Goal: Task Accomplishment & Management: Use online tool/utility

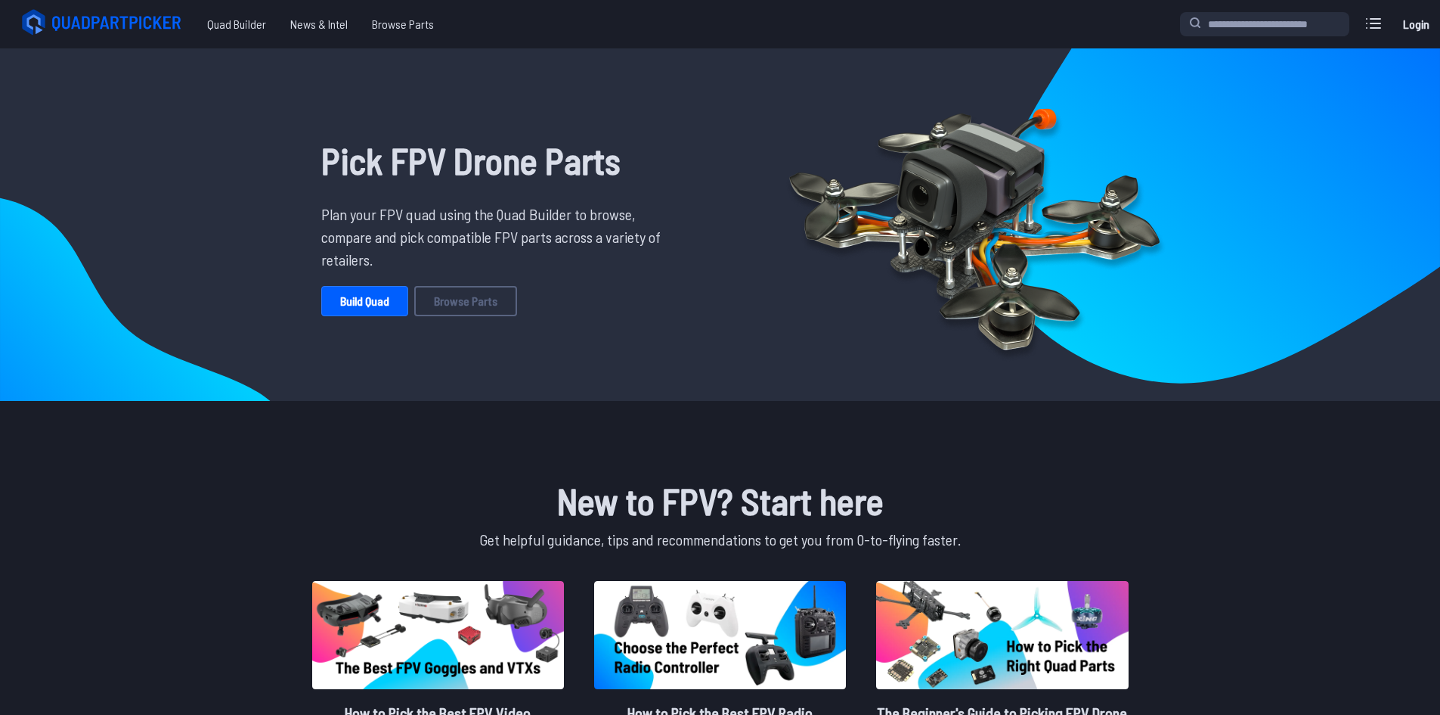
scroll to position [76, 0]
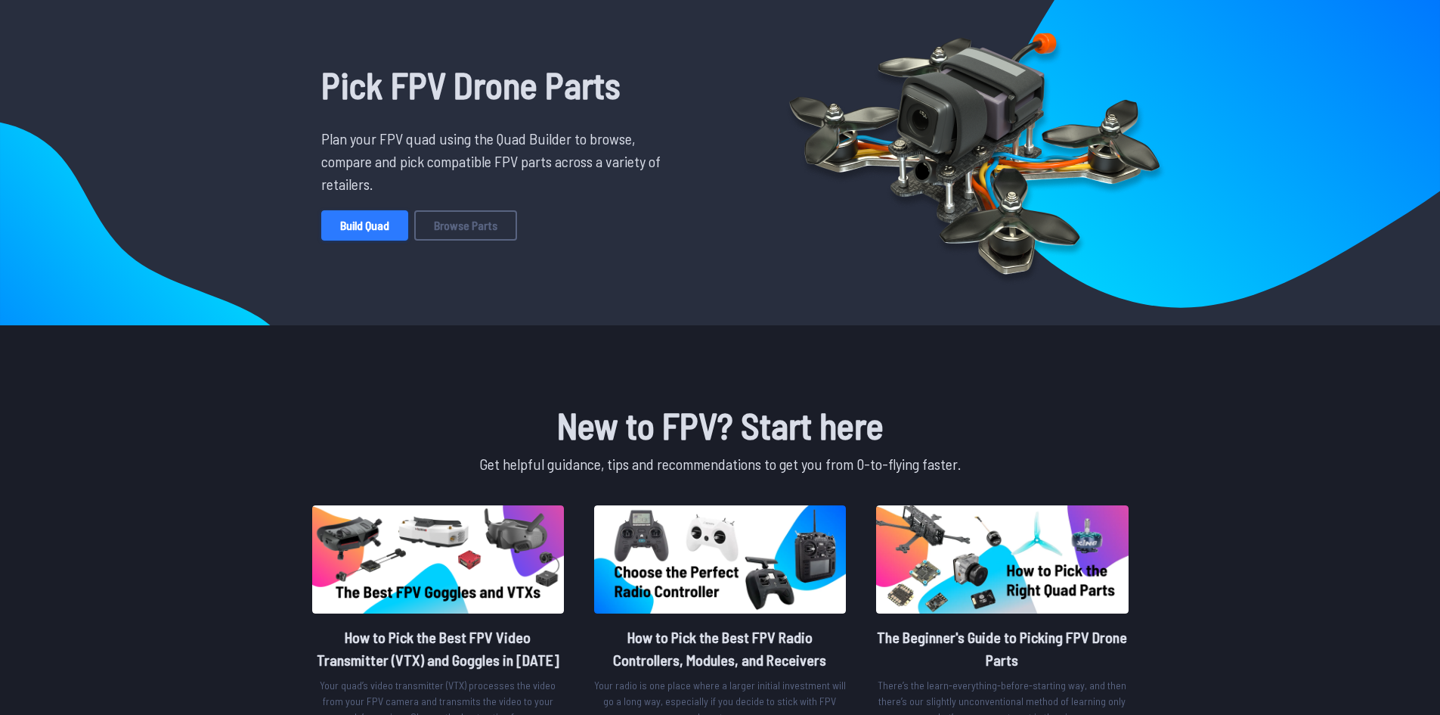
click at [378, 239] on link "Build Quad" at bounding box center [364, 225] width 87 height 30
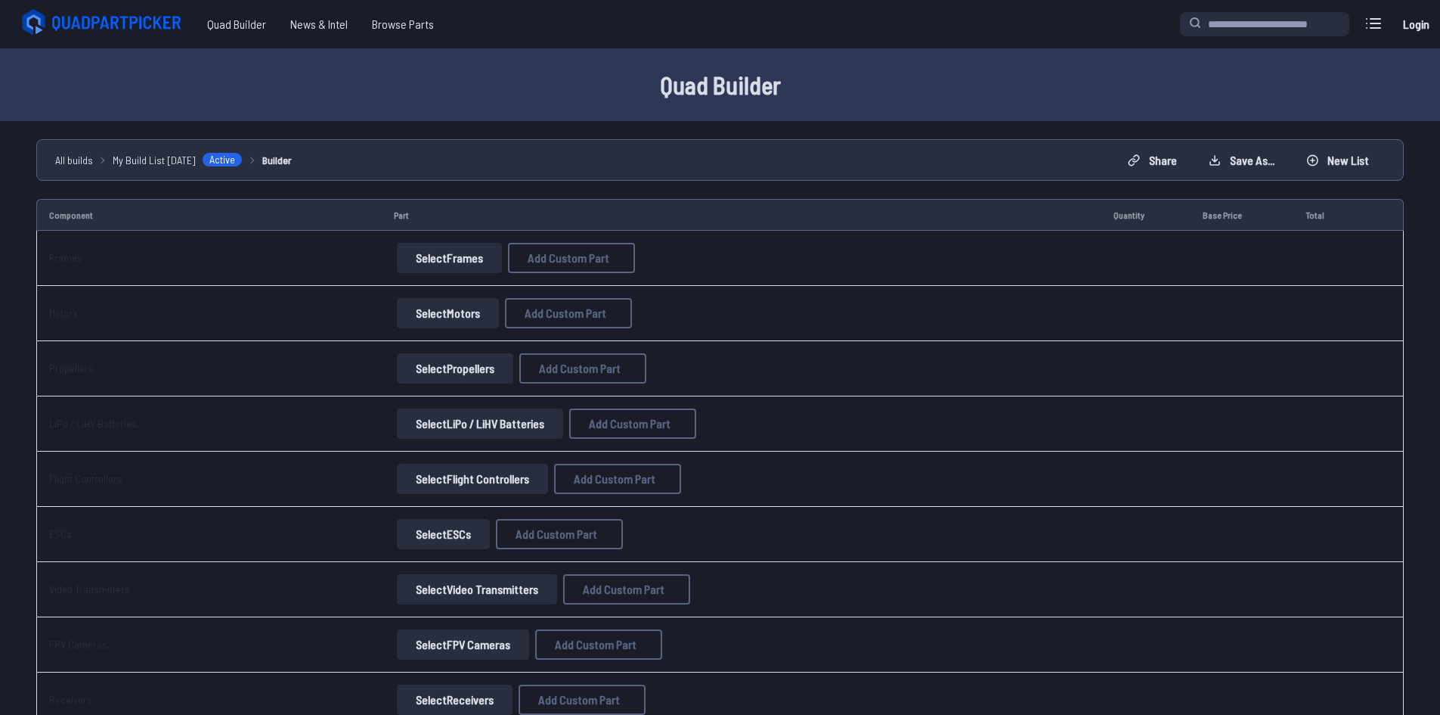
click at [445, 318] on button "Select Motors" at bounding box center [448, 313] width 102 height 30
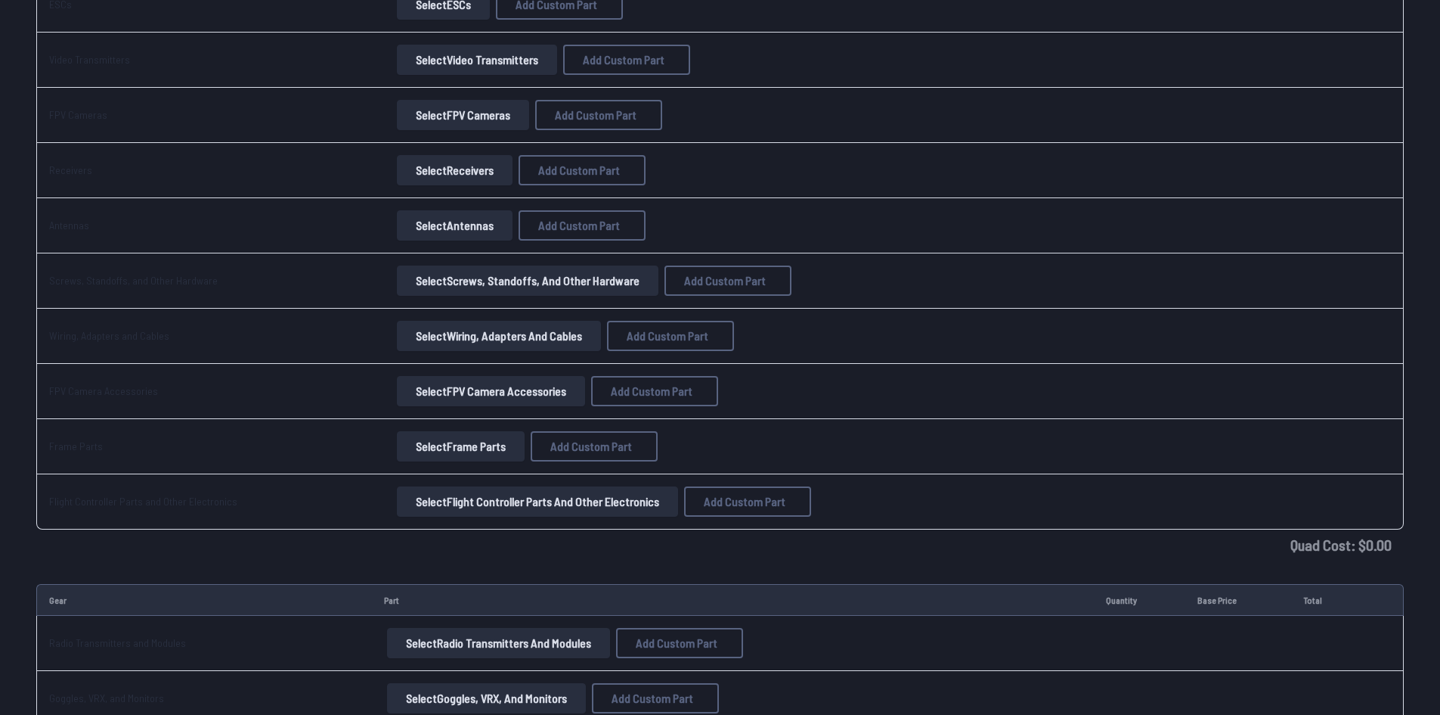
scroll to position [983, 0]
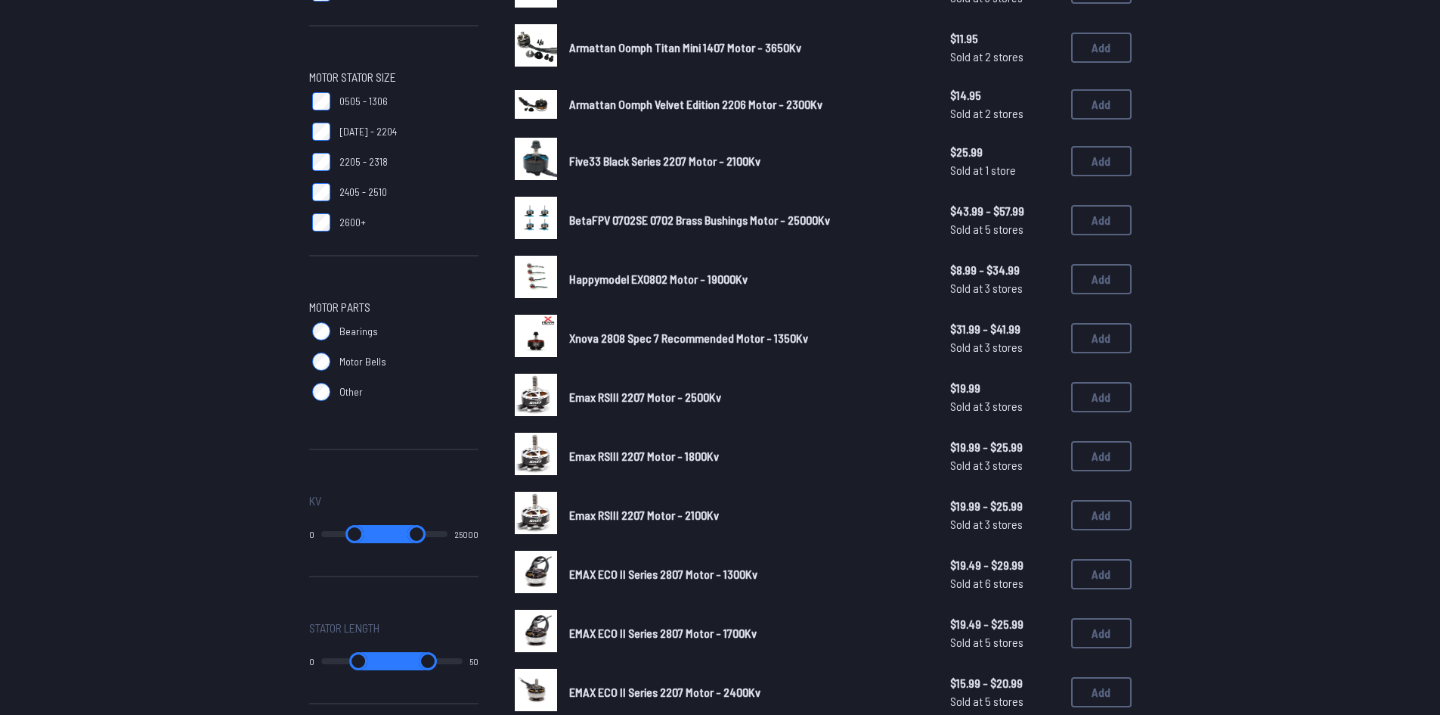
scroll to position [402, 0]
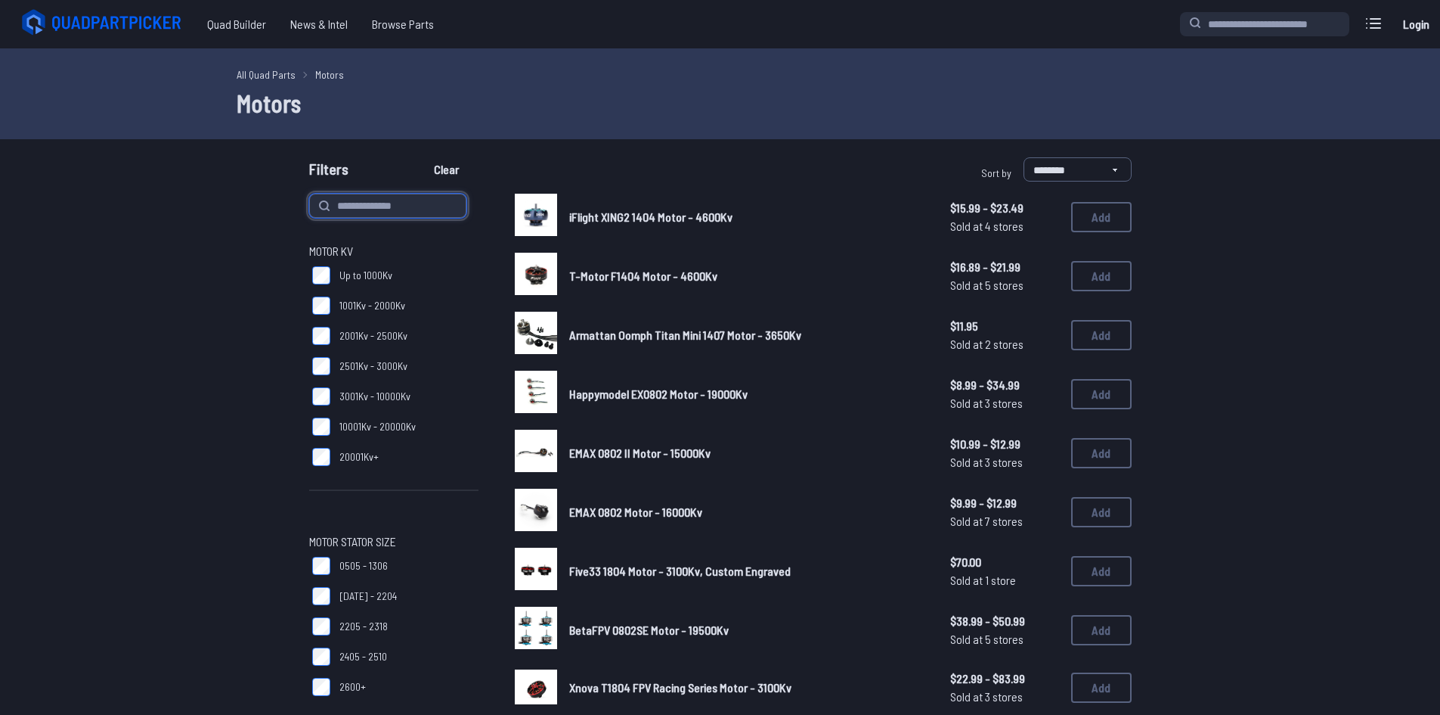
click at [392, 200] on input at bounding box center [387, 206] width 157 height 24
type input "*********"
click at [421, 157] on button "Clear" at bounding box center [446, 169] width 51 height 24
type input "*********"
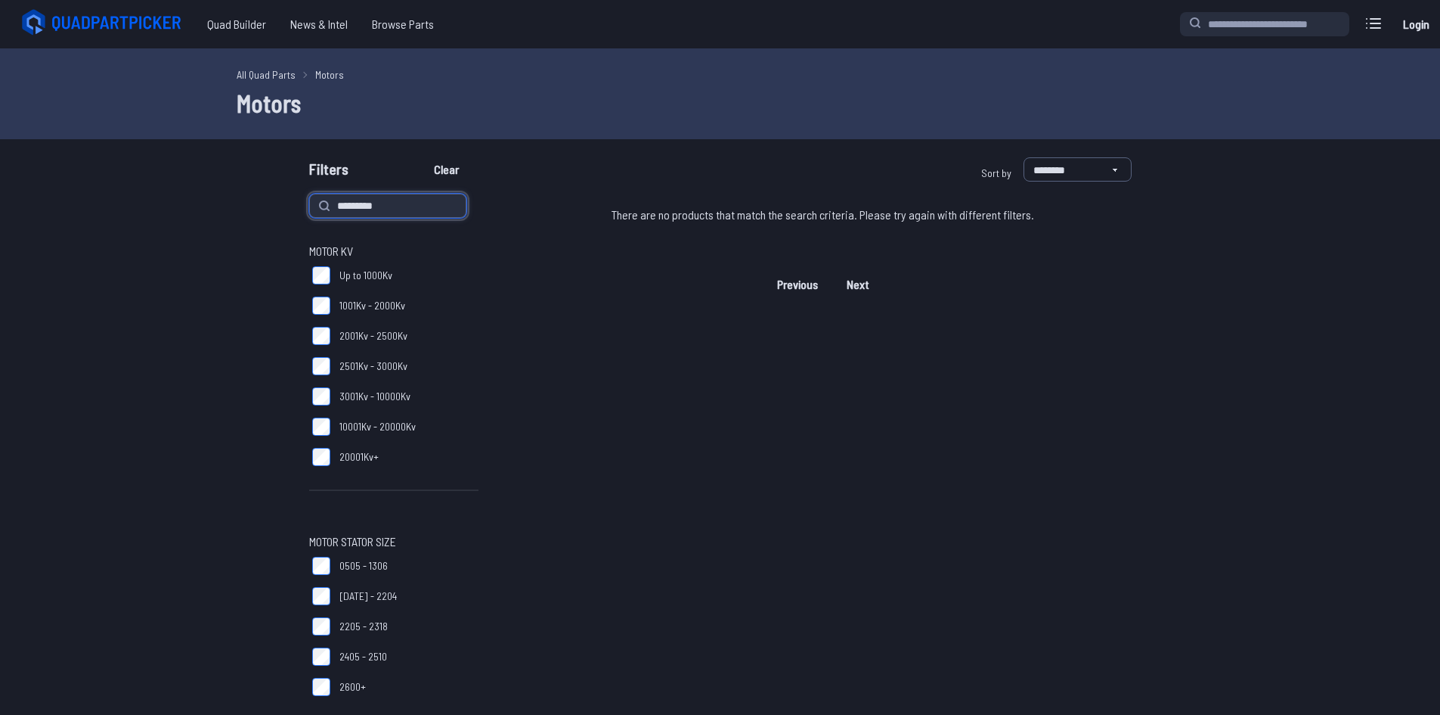
click at [396, 203] on input "*********" at bounding box center [387, 206] width 157 height 24
type input "*********"
click at [421, 157] on button "Clear" at bounding box center [446, 169] width 51 height 24
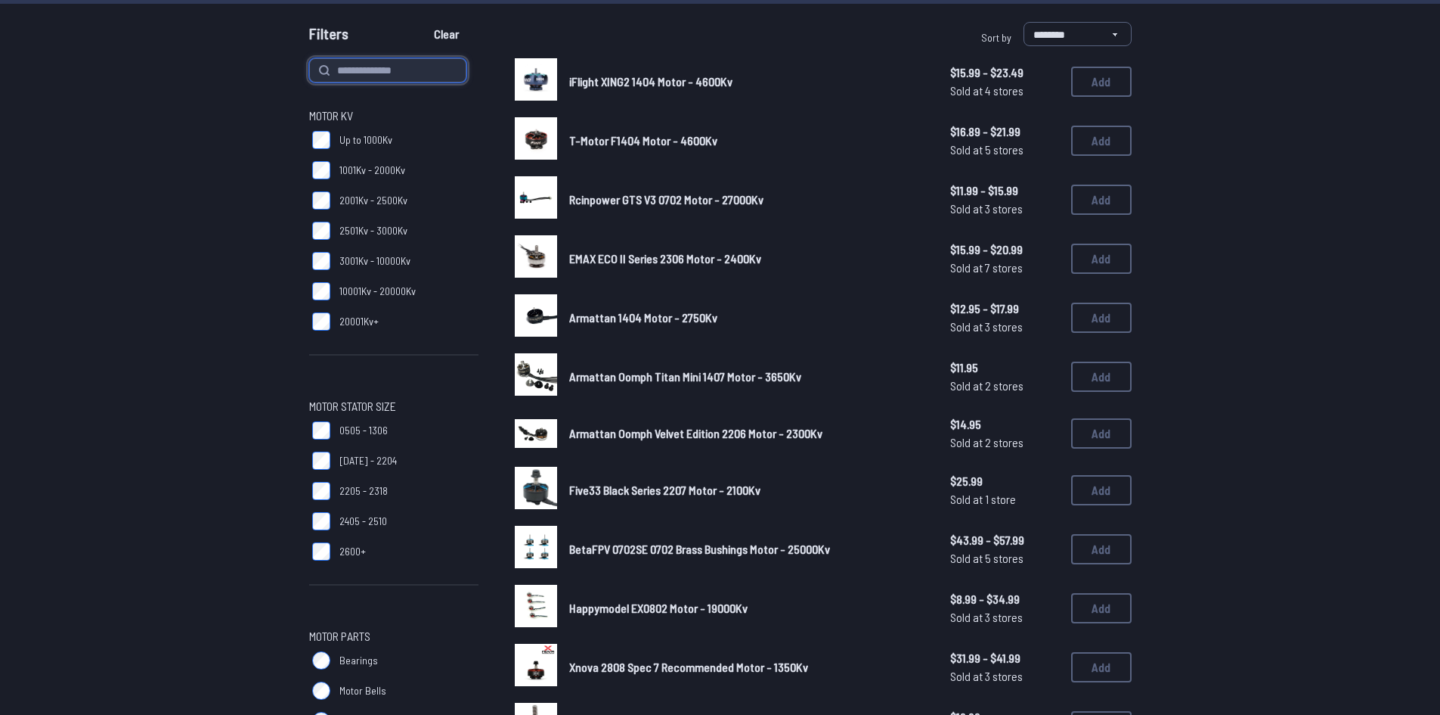
scroll to position [151, 0]
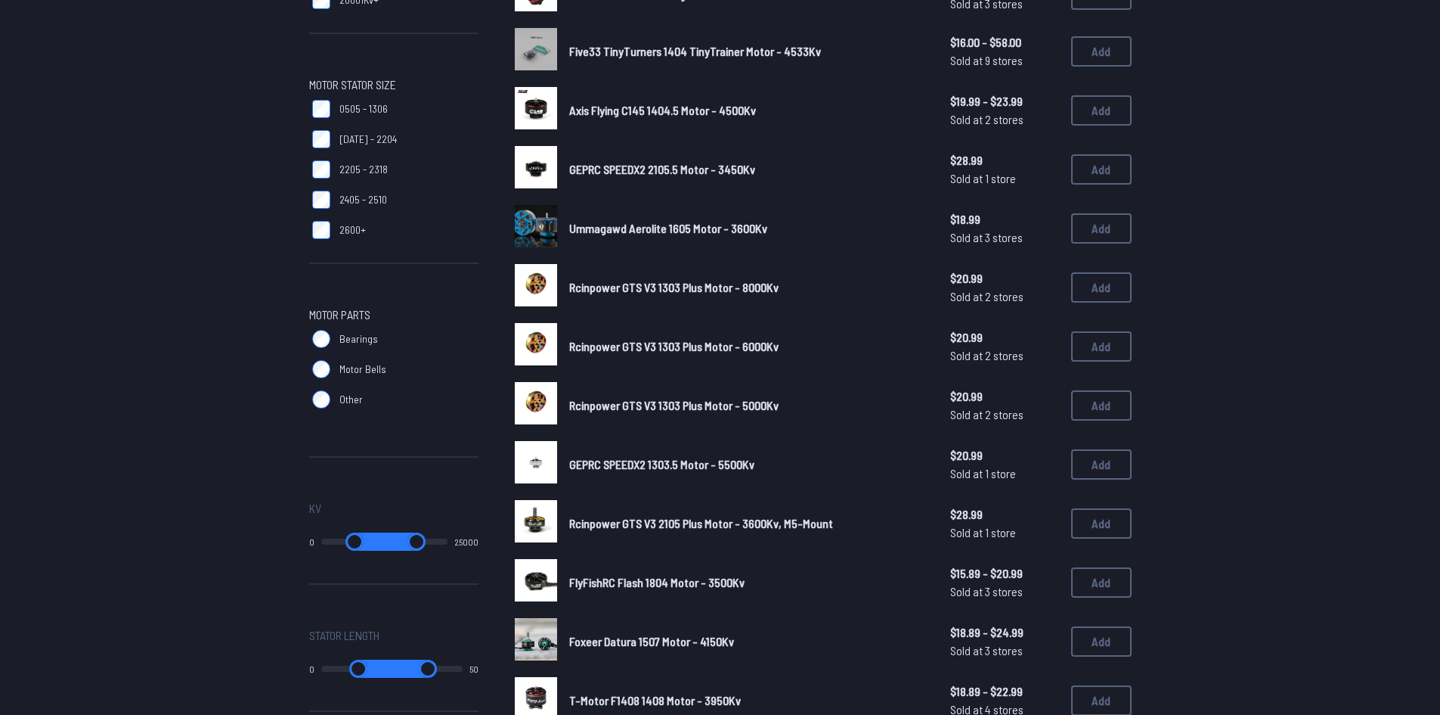
scroll to position [529, 0]
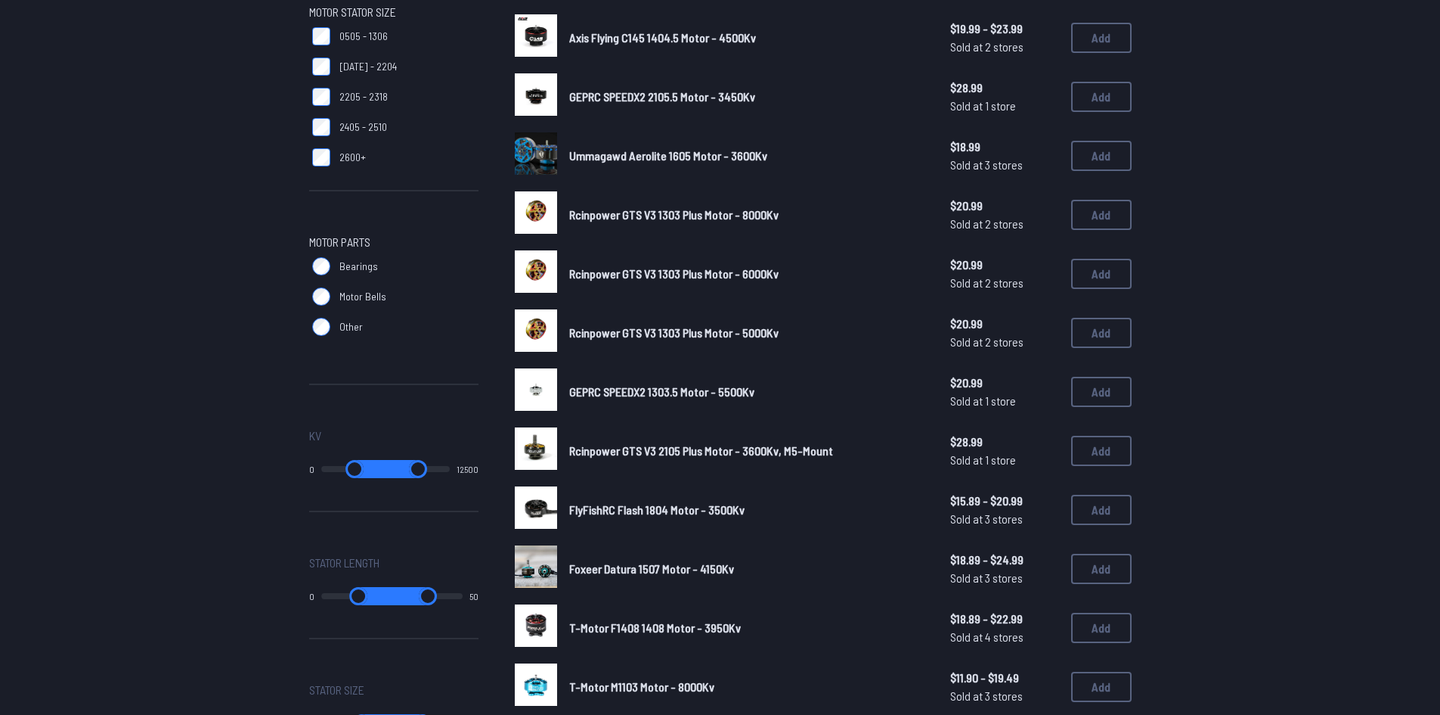
drag, startPoint x: 447, startPoint y: 469, endPoint x: 345, endPoint y: 466, distance: 102.1
click at [387, 466] on input "range" at bounding box center [418, 469] width 63 height 18
type input "*****"
drag, startPoint x: 389, startPoint y: 467, endPoint x: 361, endPoint y: 471, distance: 27.6
click at [387, 472] on input "range" at bounding box center [418, 469] width 63 height 18
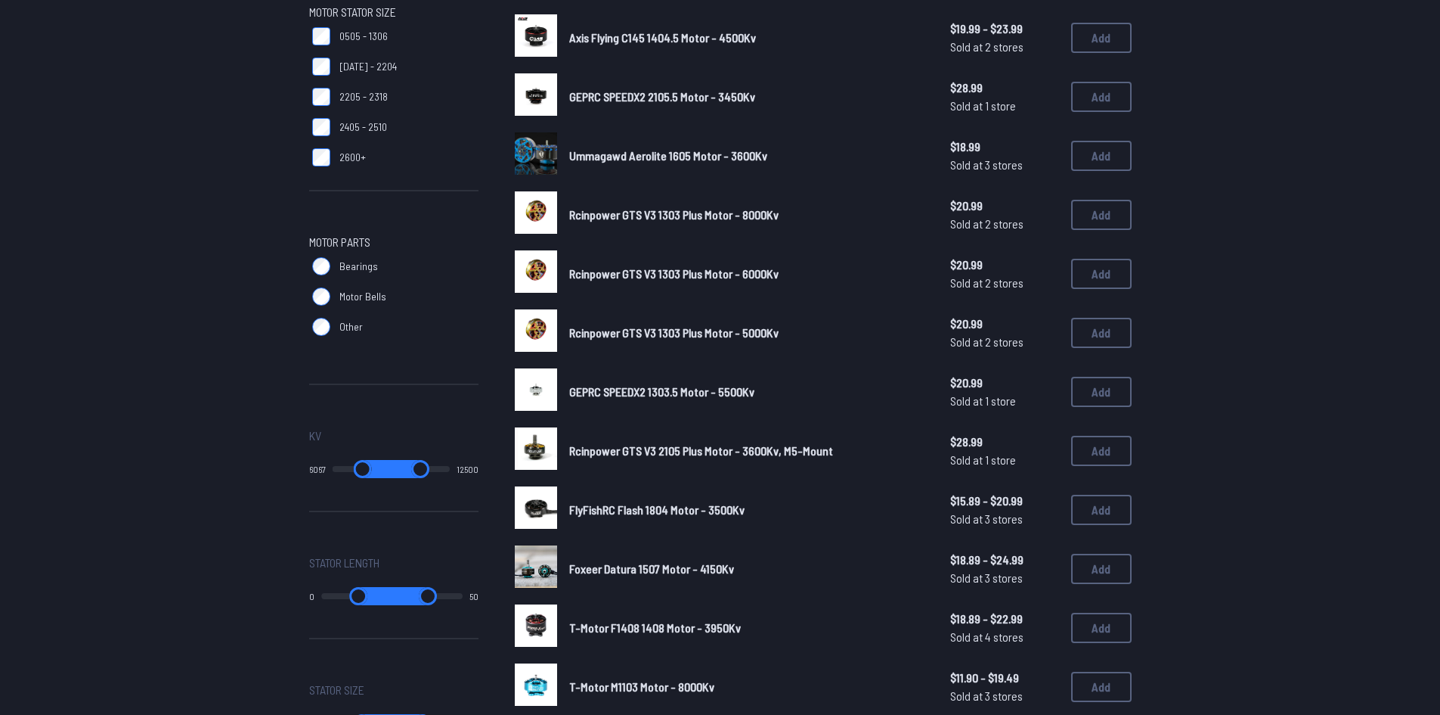
drag, startPoint x: 325, startPoint y: 470, endPoint x: 362, endPoint y: 480, distance: 38.3
click at [362, 478] on input "range" at bounding box center [363, 469] width 60 height 18
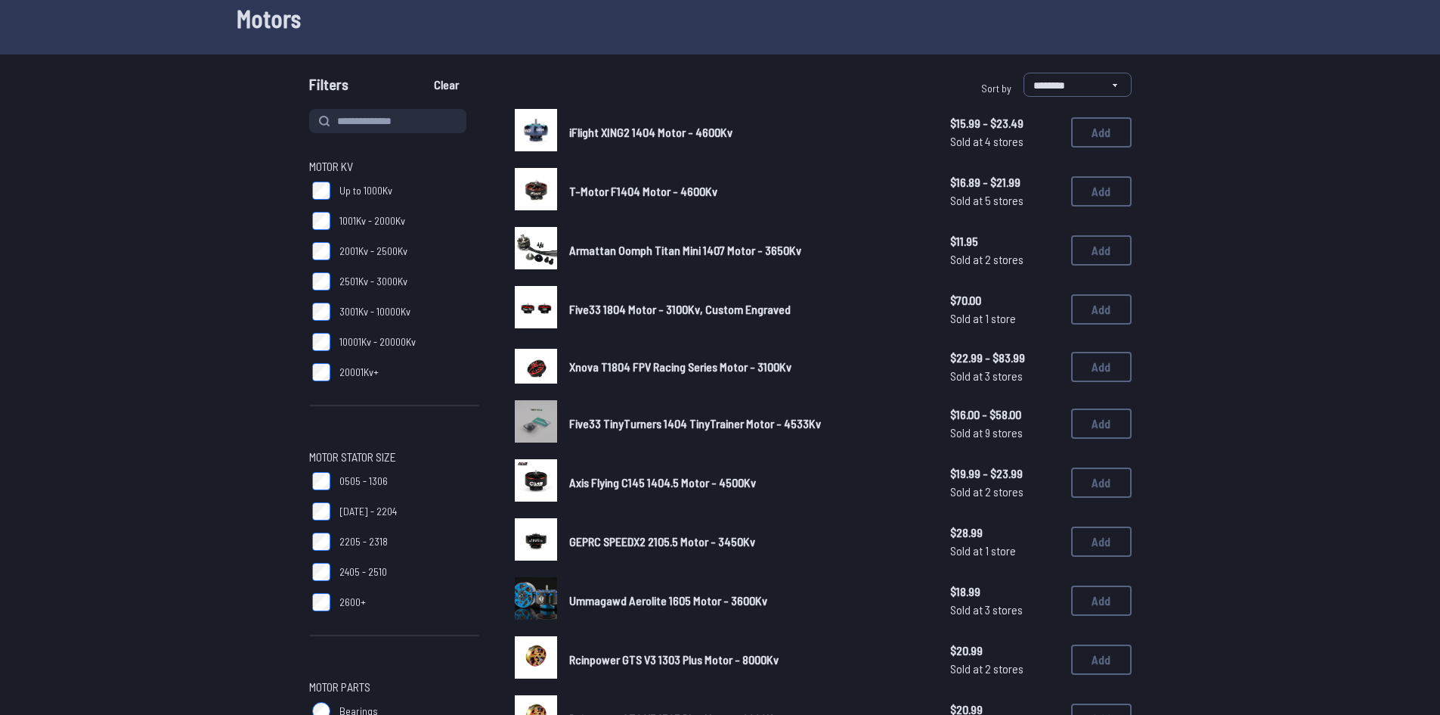
scroll to position [76, 0]
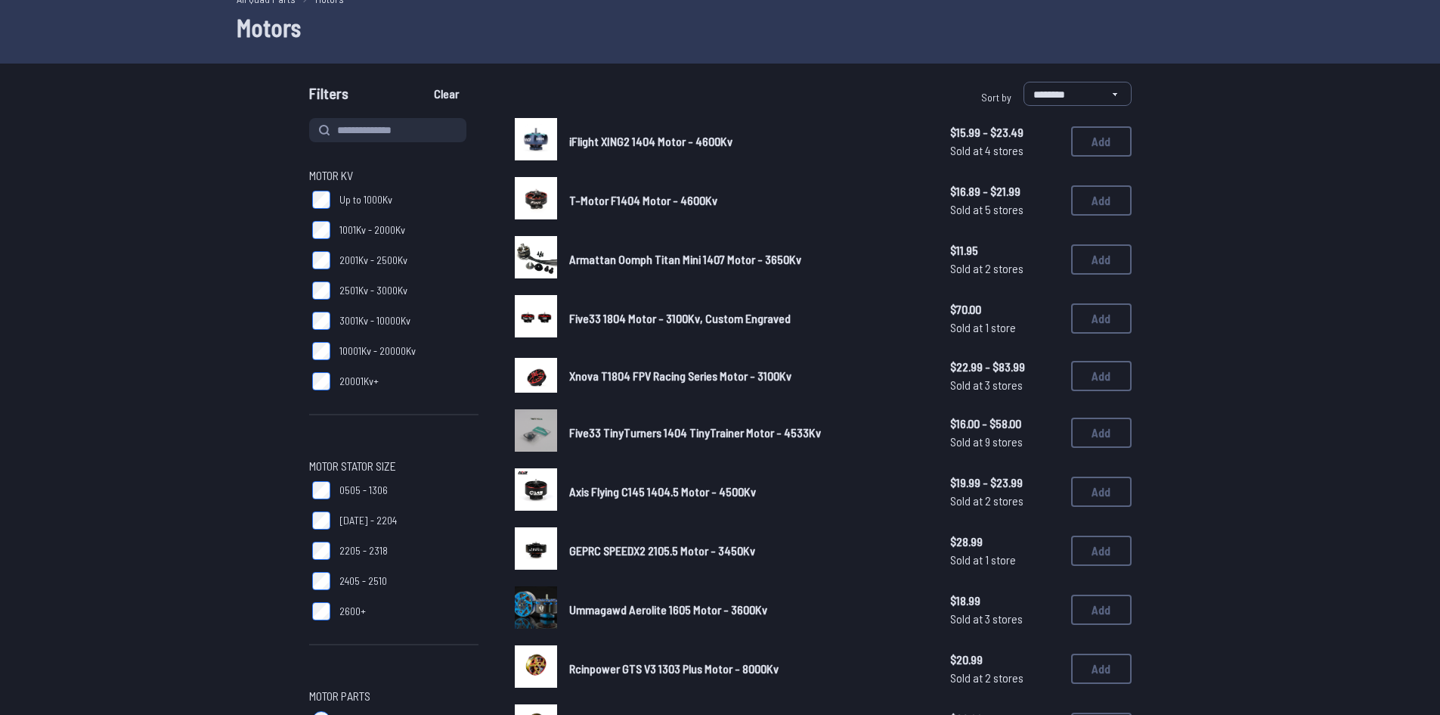
type input "*"
type input "*****"
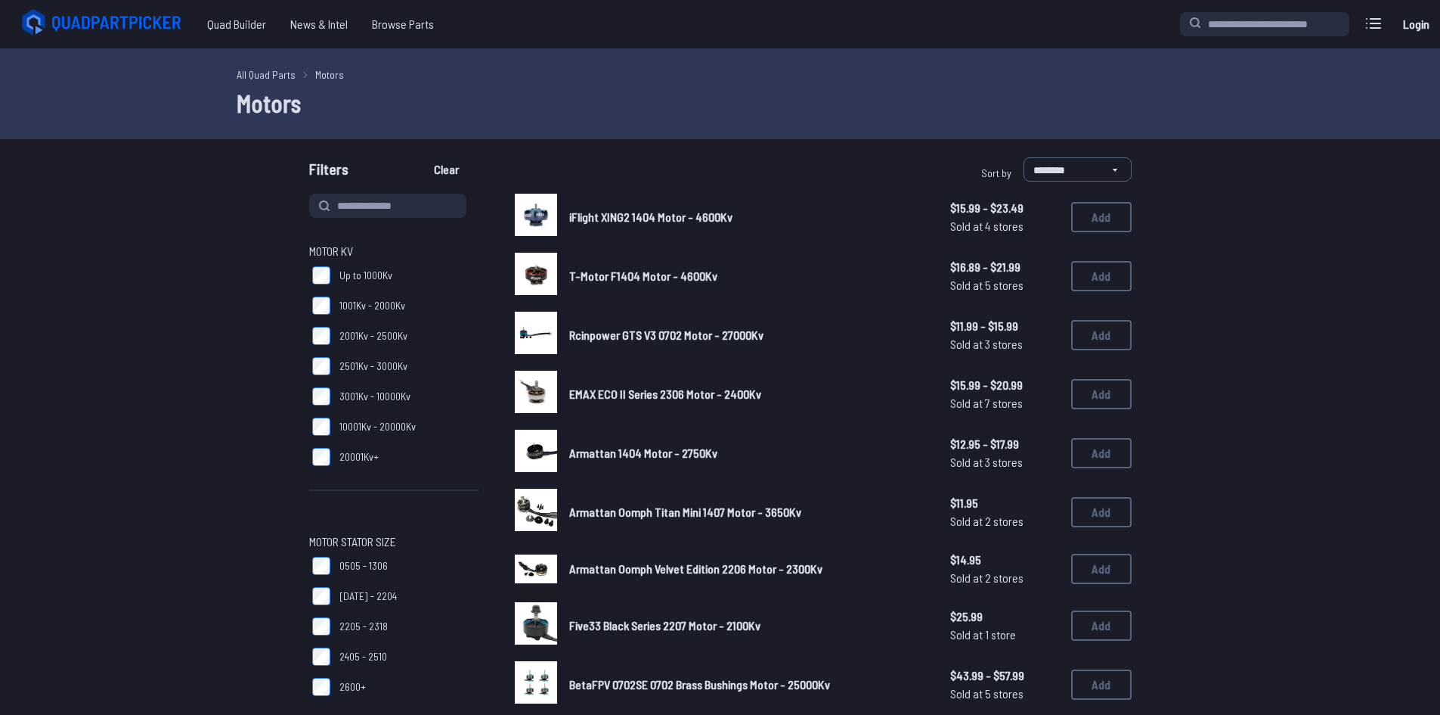
type input "****"
type input "*****"
type input "****"
type input "*****"
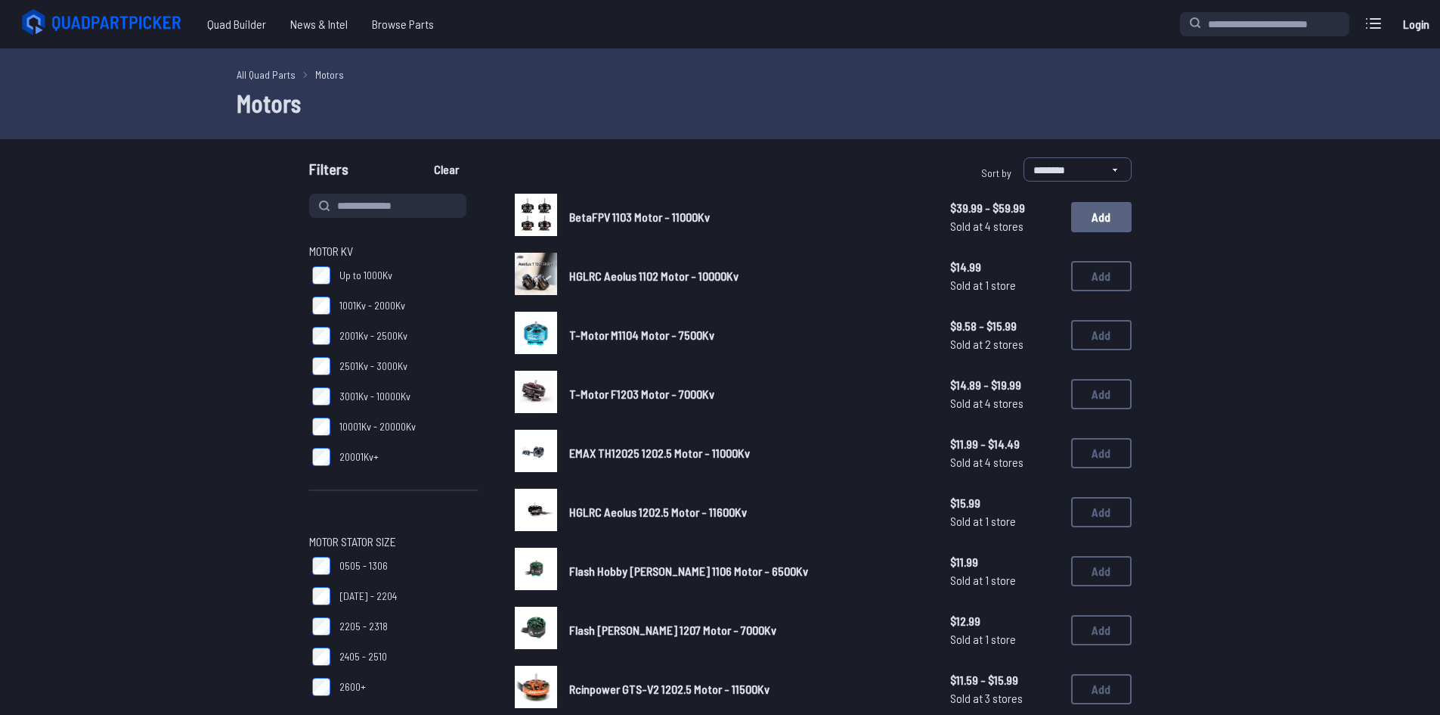
drag, startPoint x: 1109, startPoint y: 211, endPoint x: 1085, endPoint y: 224, distance: 27.4
click at [1109, 211] on button "Add" at bounding box center [1101, 217] width 60 height 30
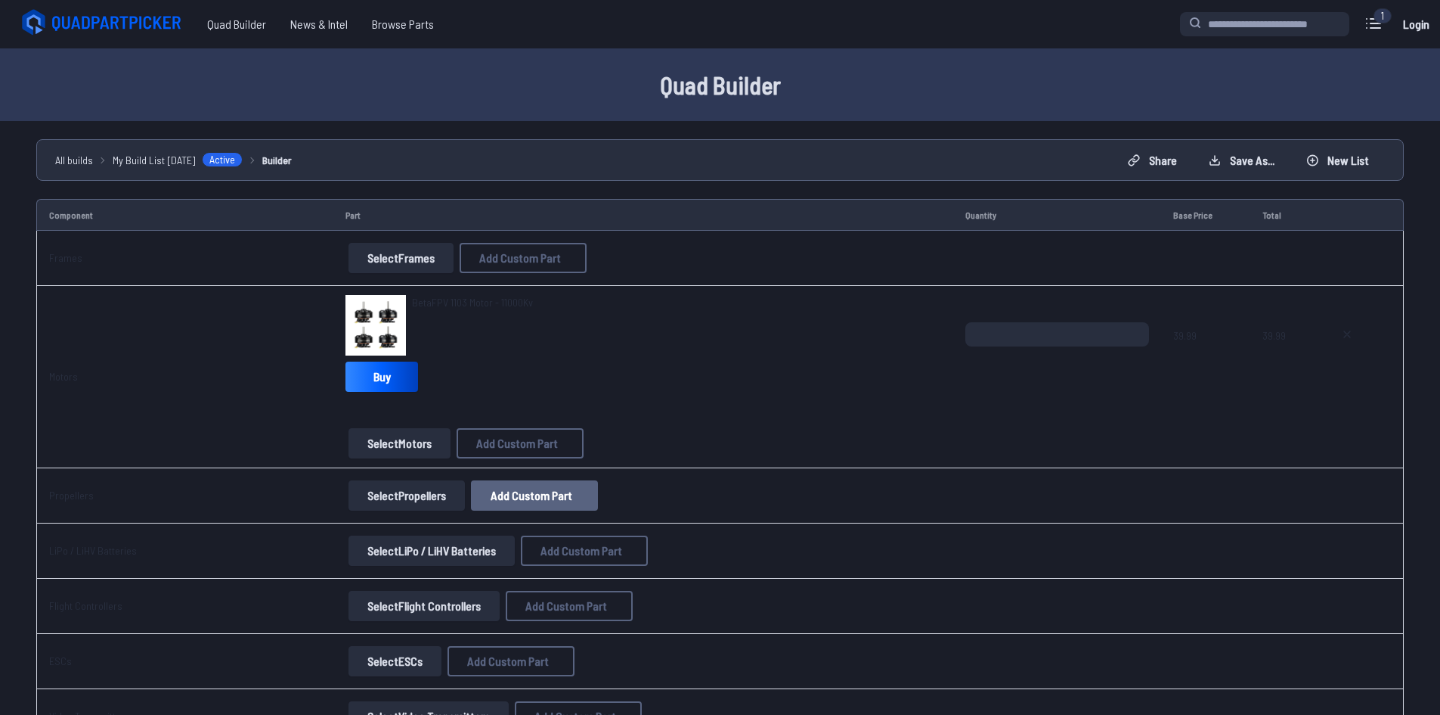
click at [546, 507] on button "Add Custom Part" at bounding box center [534, 495] width 127 height 30
select select "**********"
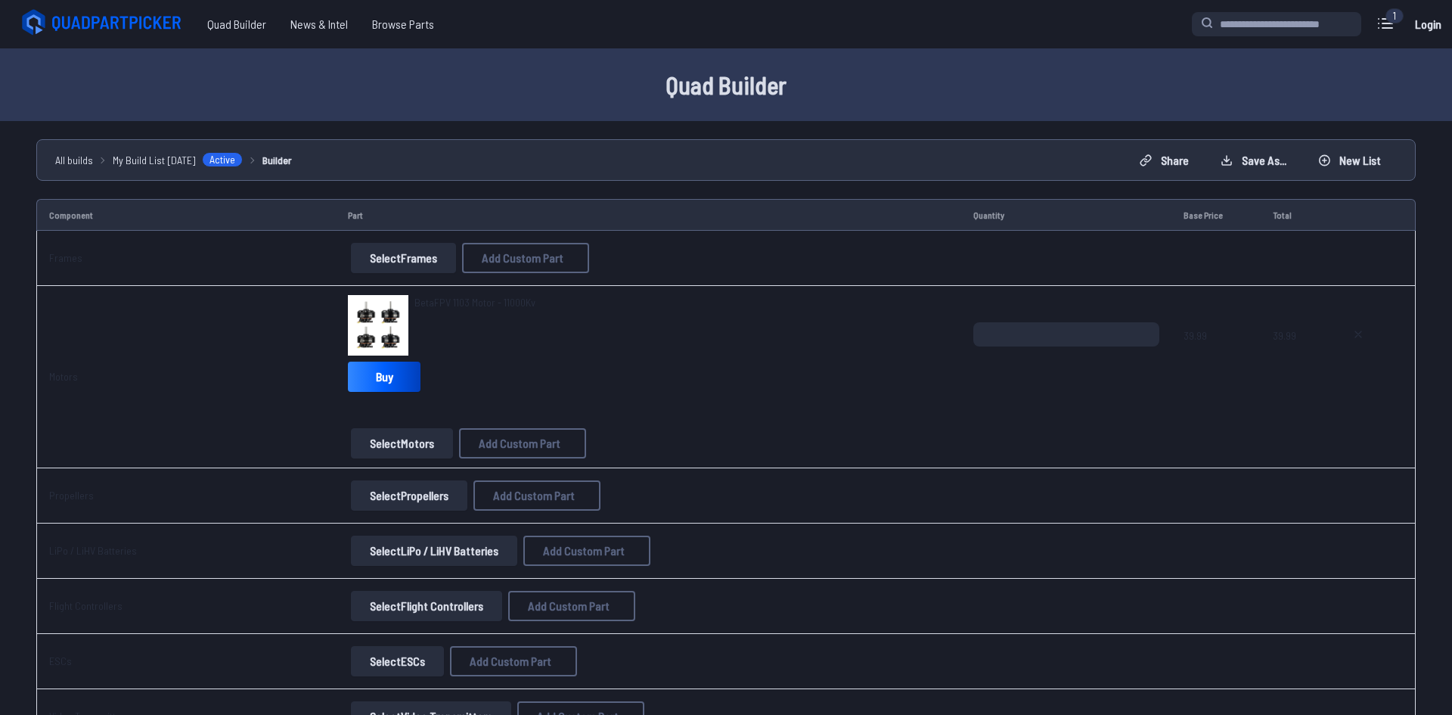
click at [870, 147] on icon at bounding box center [868, 154] width 14 height 14
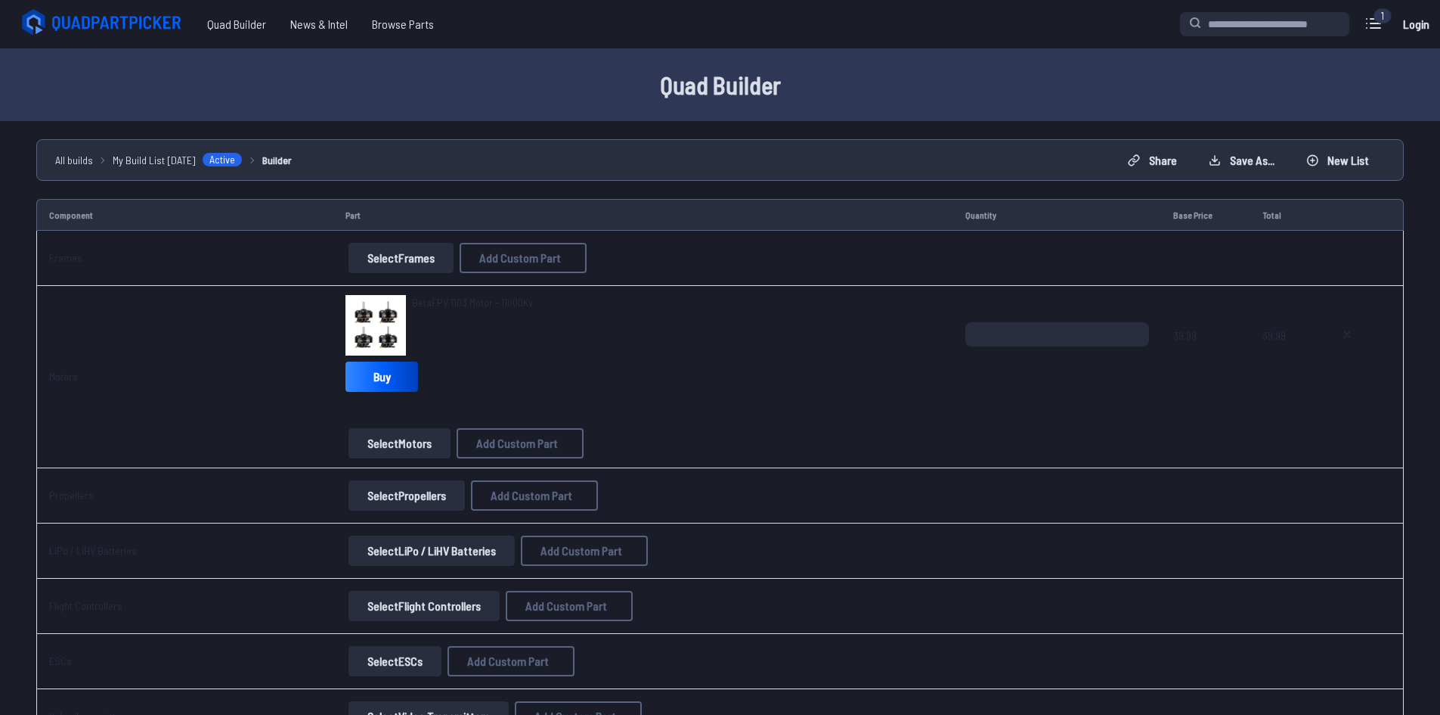
click at [411, 483] on button "Select Propellers" at bounding box center [407, 495] width 116 height 30
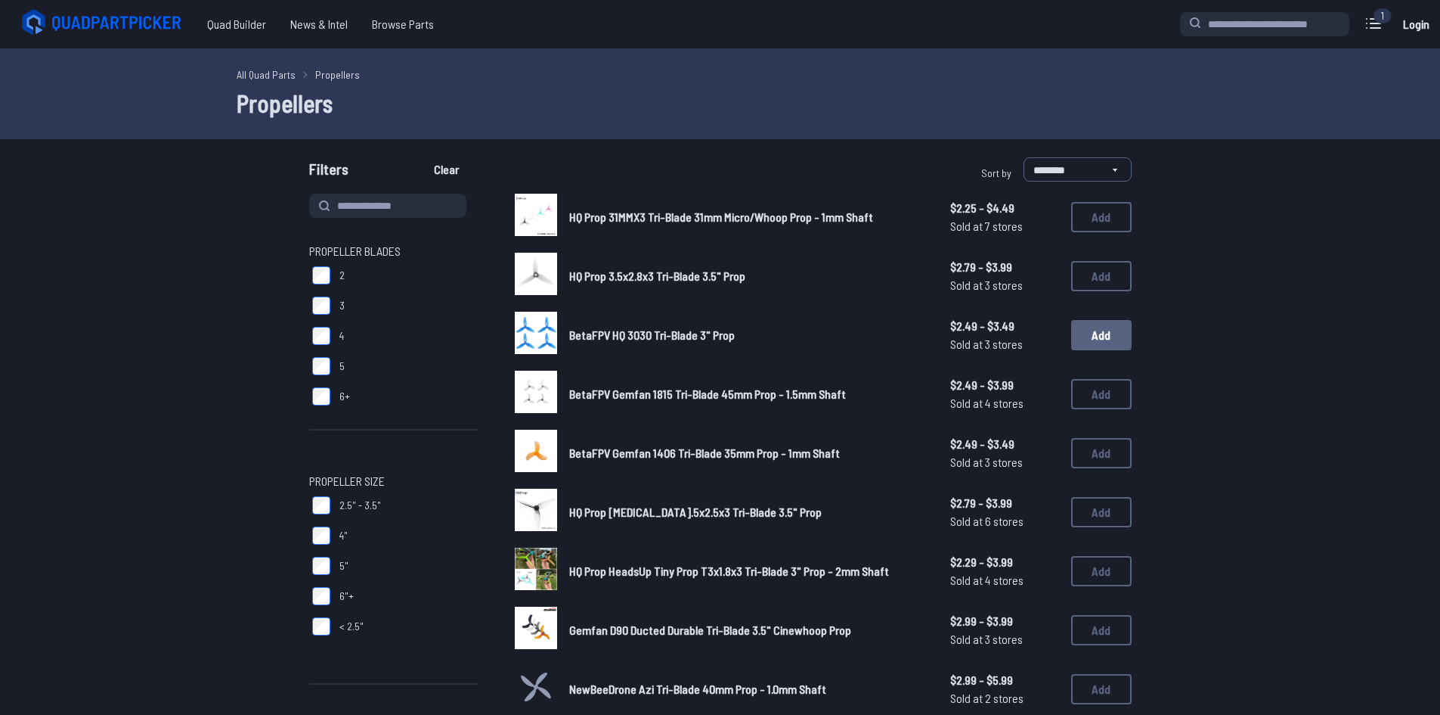
click at [1115, 330] on button "Add" at bounding box center [1101, 335] width 60 height 30
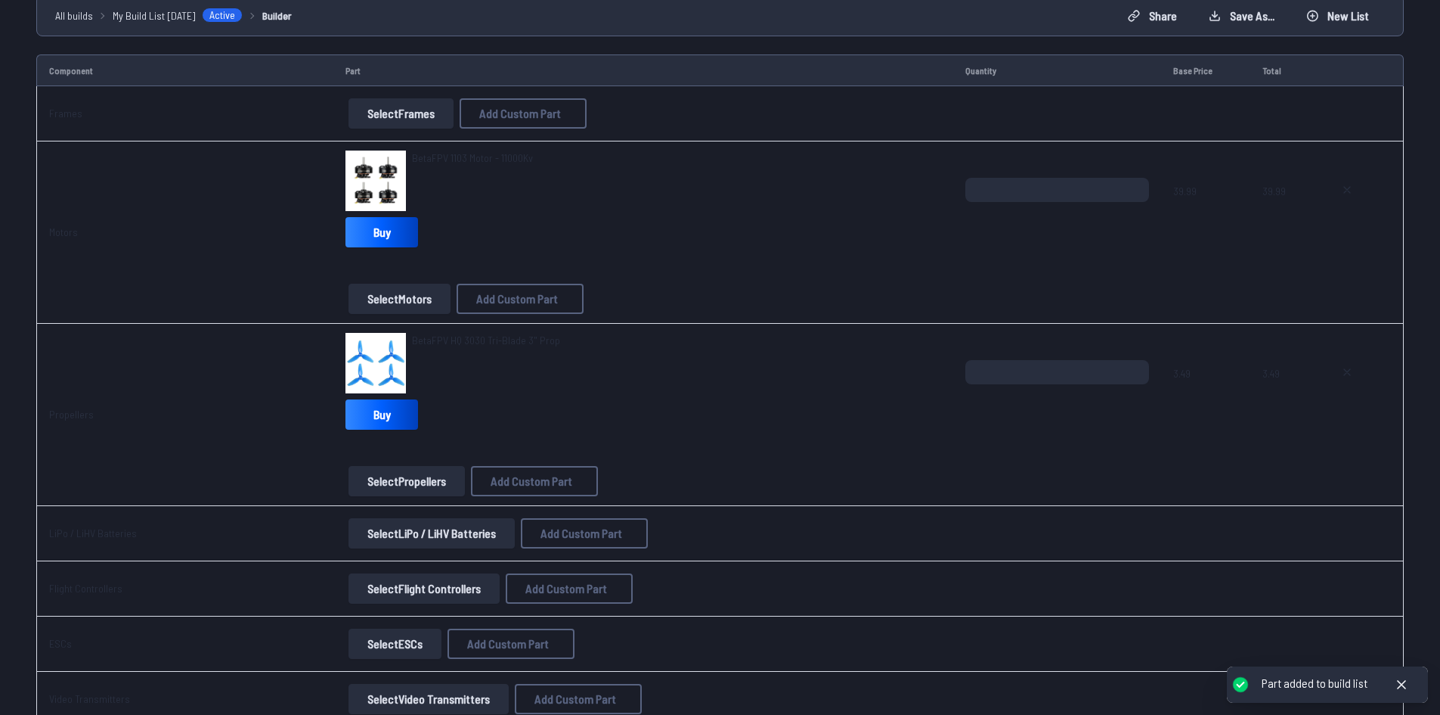
scroll to position [151, 0]
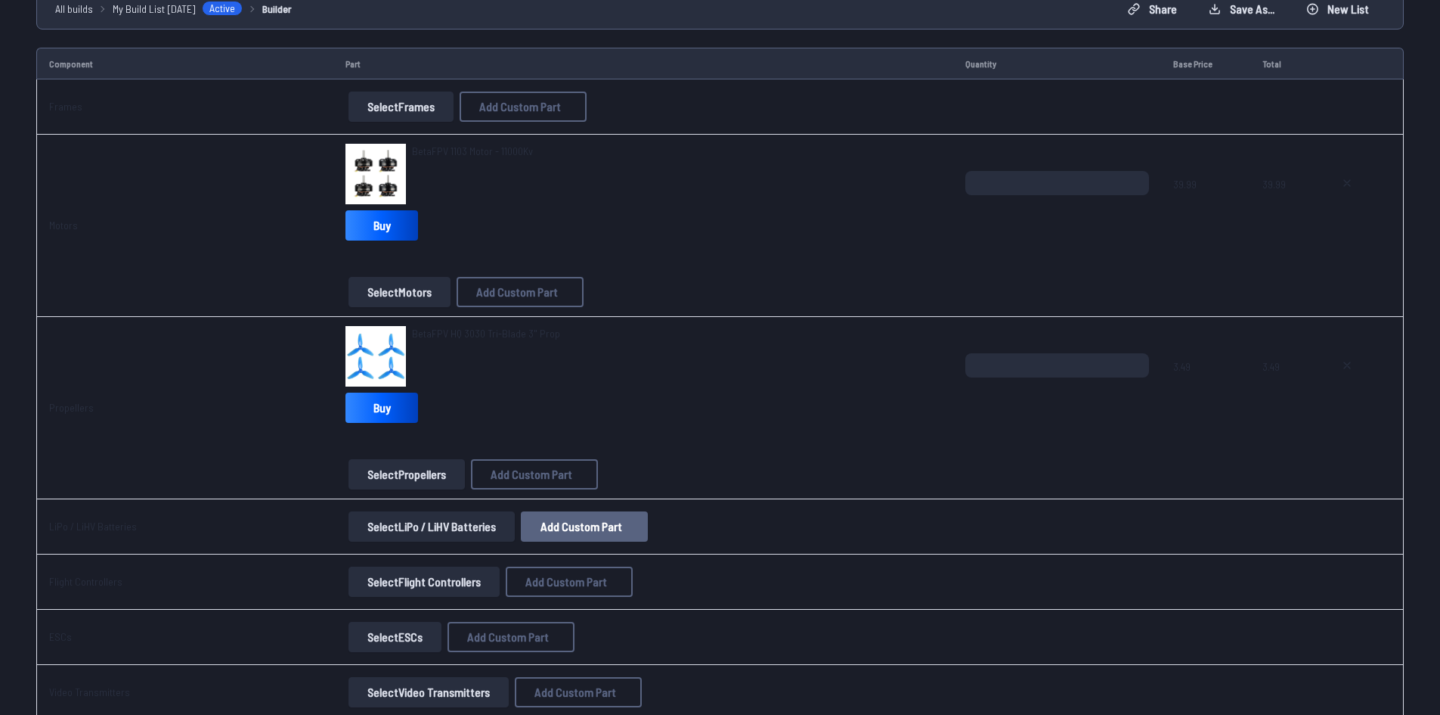
click at [584, 521] on span "Add Custom Part" at bounding box center [582, 526] width 82 height 12
select select "**********"
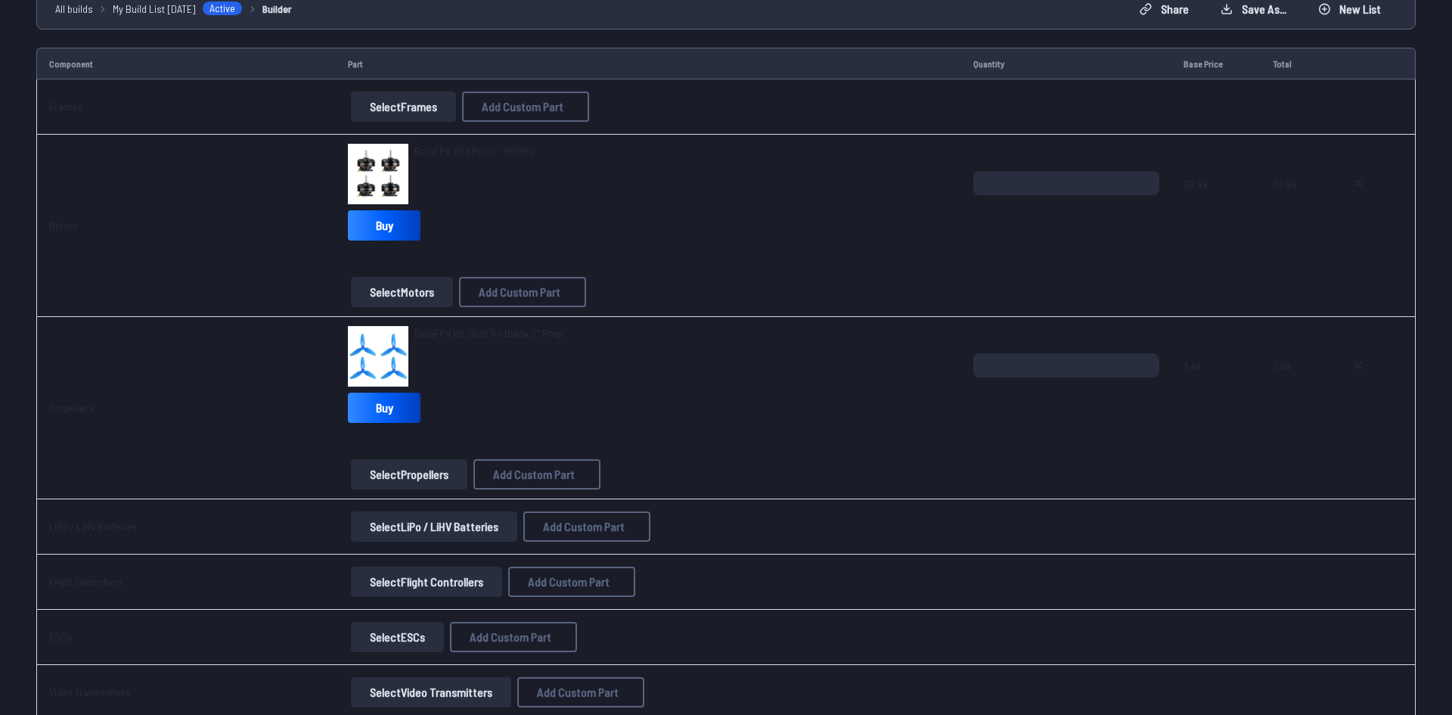
click at [872, 150] on icon at bounding box center [868, 153] width 7 height 7
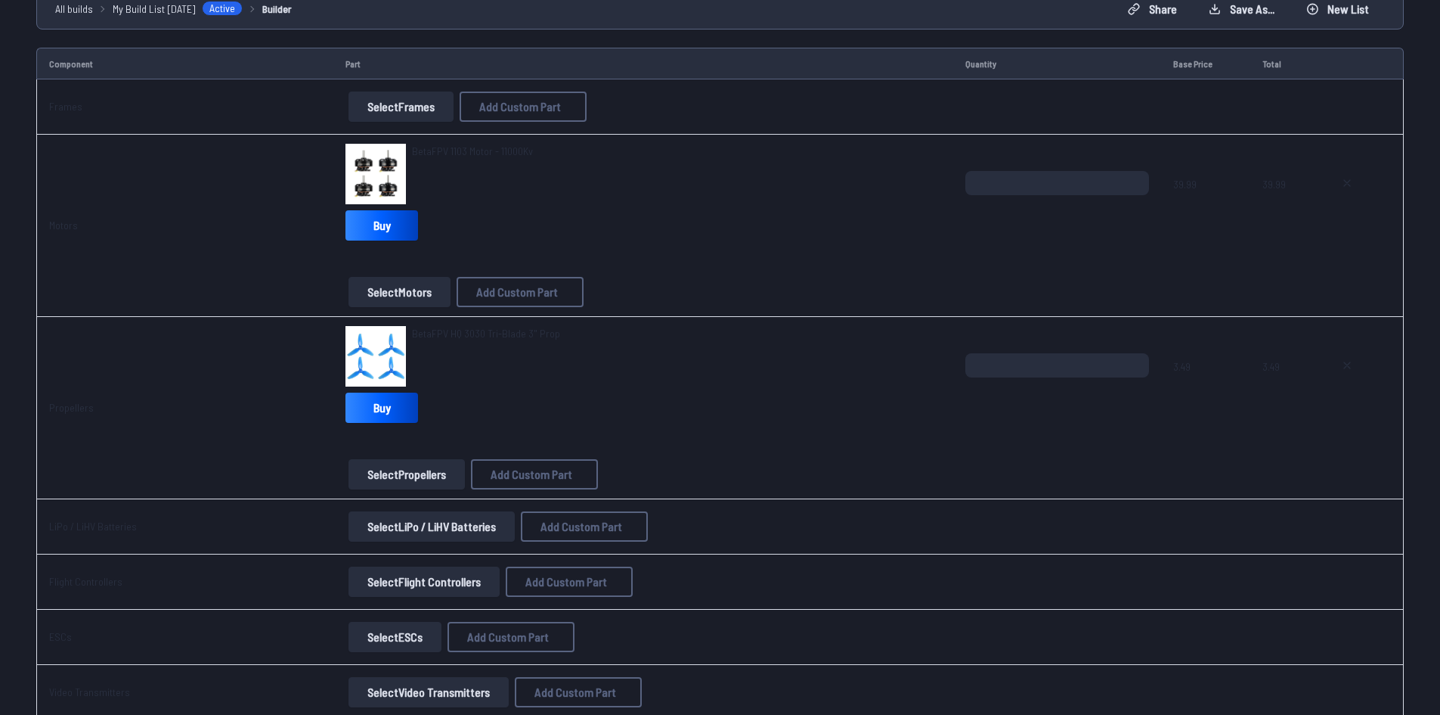
click at [448, 528] on button "Select LiPo / LiHV Batteries" at bounding box center [432, 526] width 166 height 30
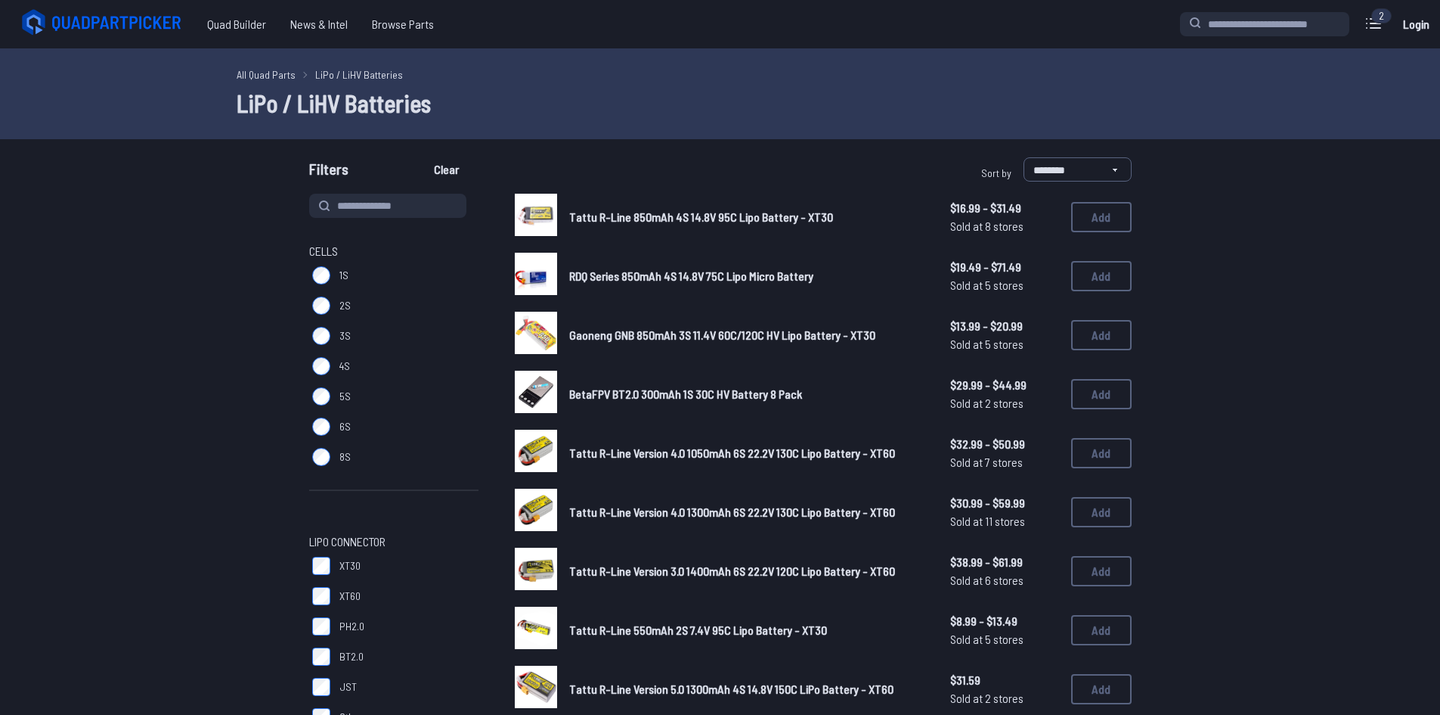
click at [311, 274] on label "1S" at bounding box center [393, 275] width 169 height 30
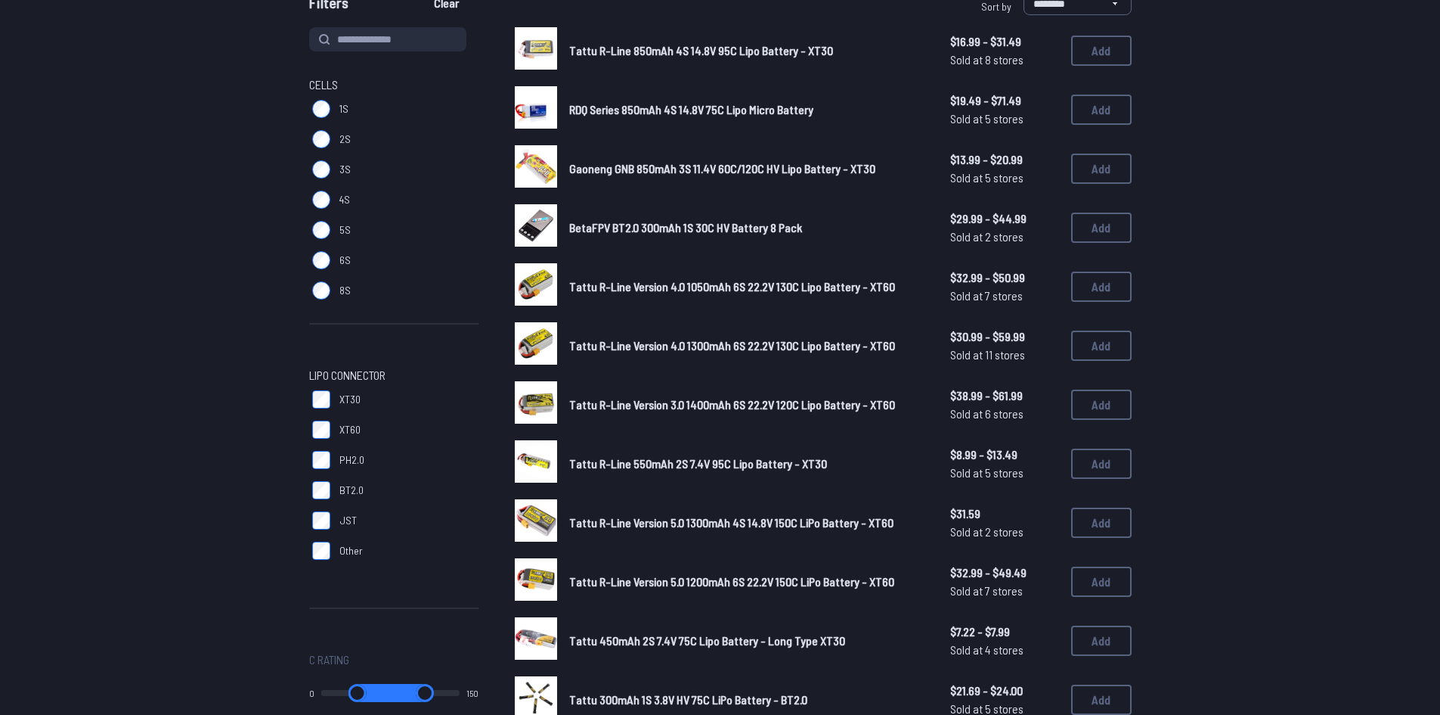
scroll to position [227, 0]
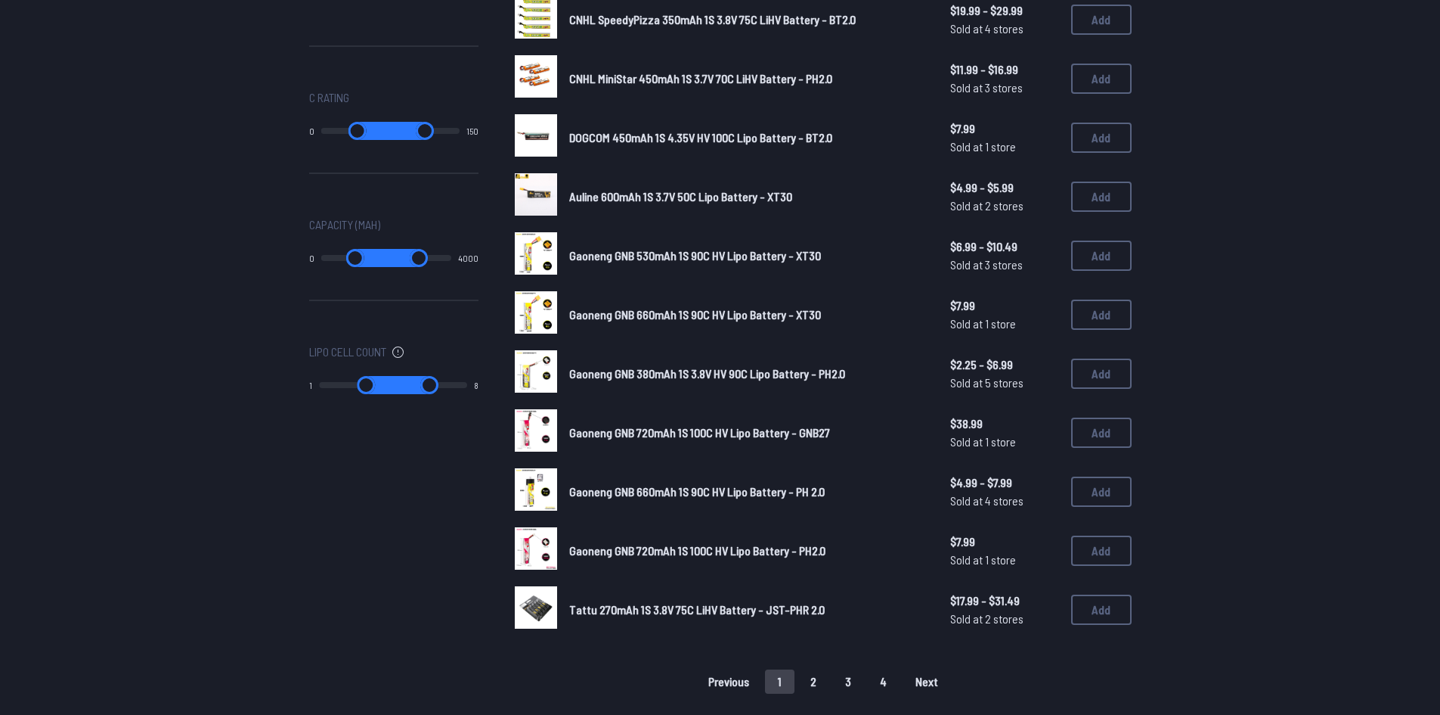
scroll to position [832, 0]
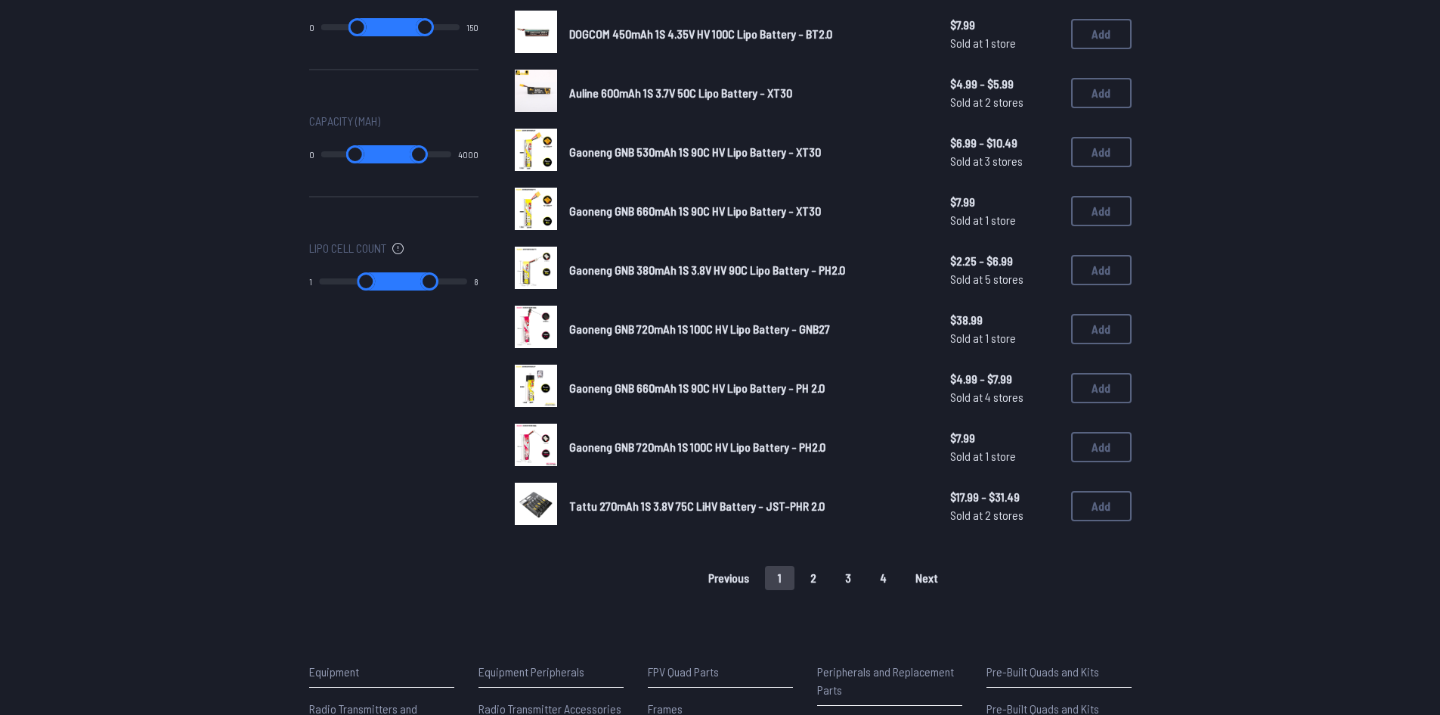
click at [817, 581] on button "2" at bounding box center [814, 578] width 32 height 24
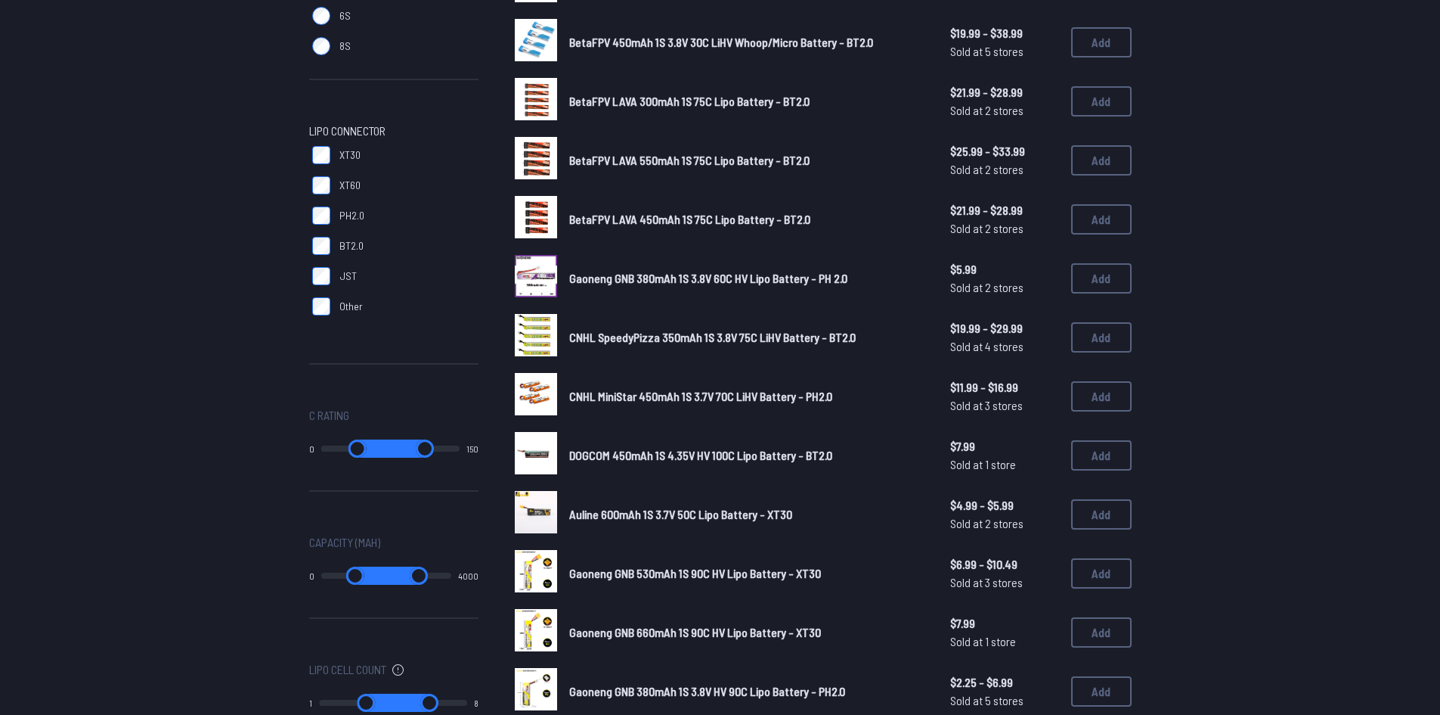
scroll to position [378, 0]
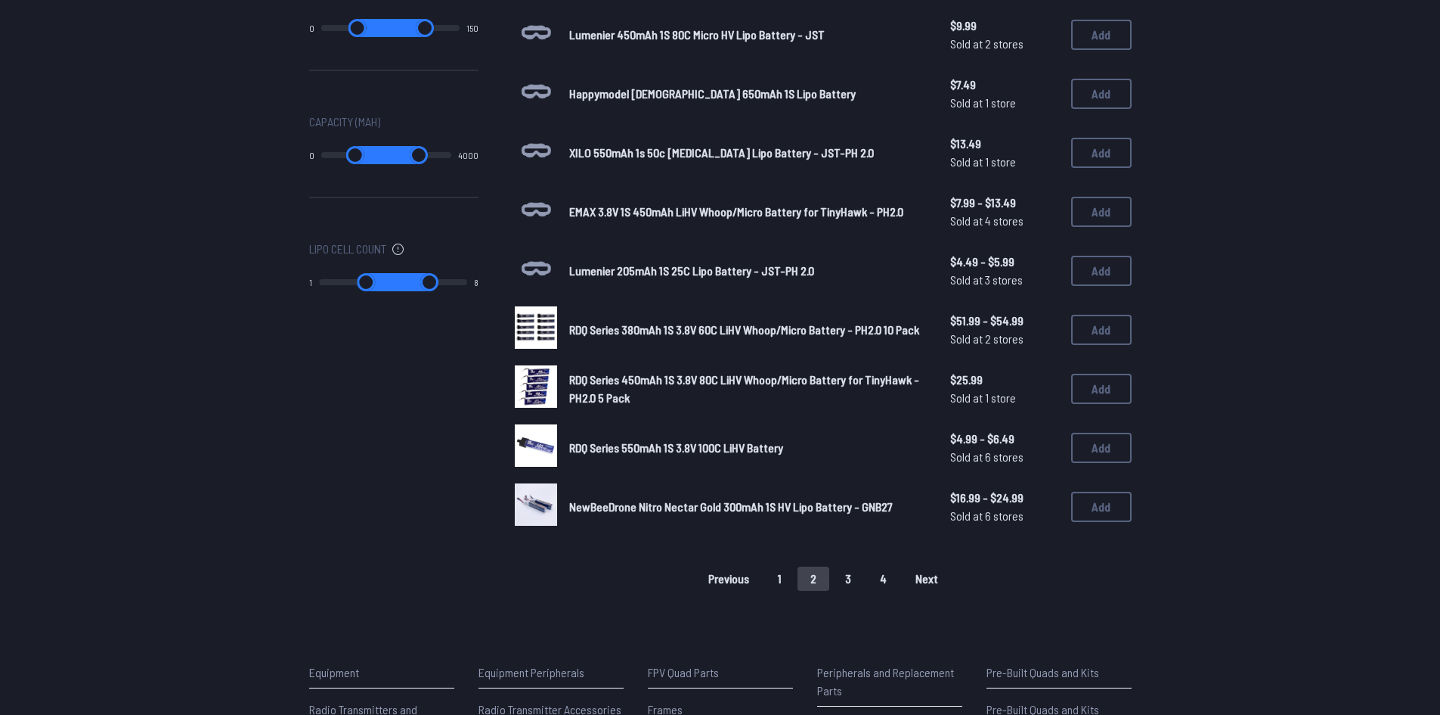
scroll to position [832, 0]
click at [842, 581] on button "3" at bounding box center [849, 578] width 32 height 24
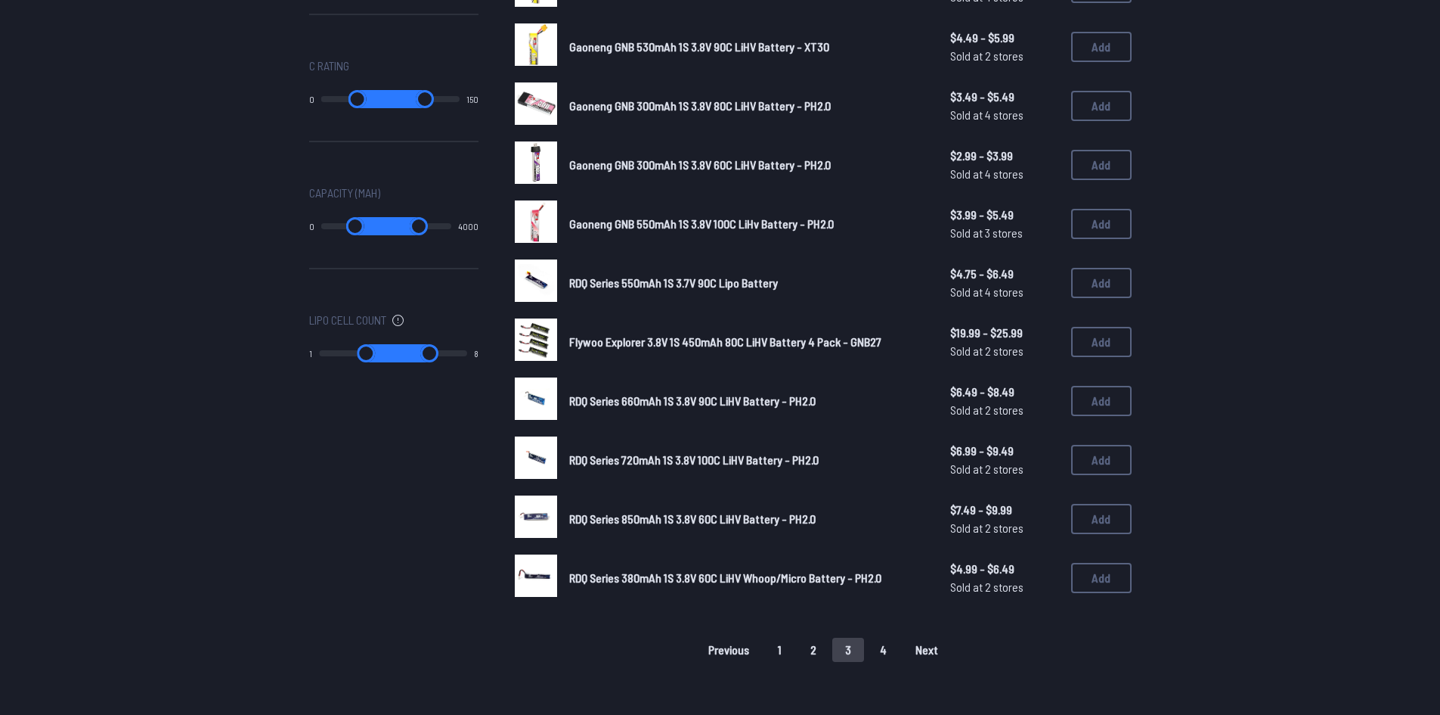
scroll to position [1077, 0]
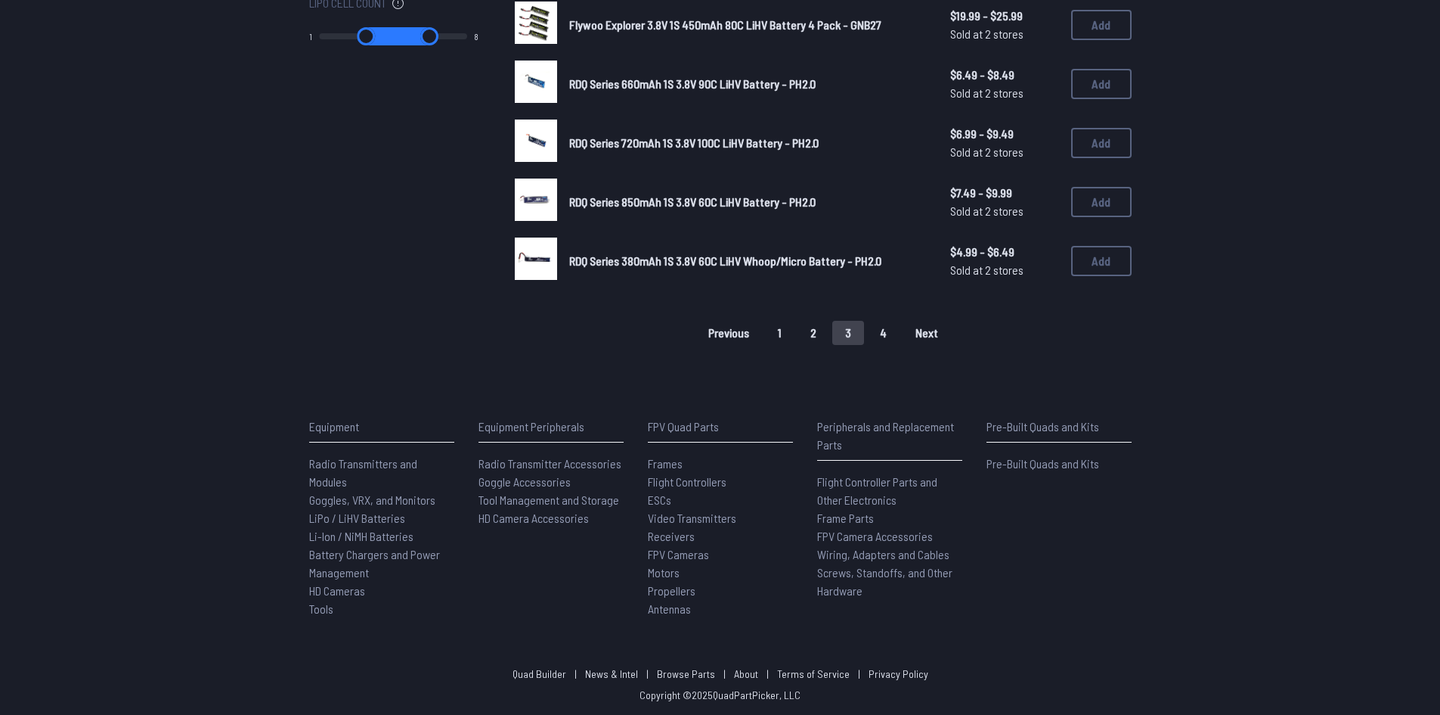
click at [882, 336] on button "4" at bounding box center [883, 333] width 33 height 24
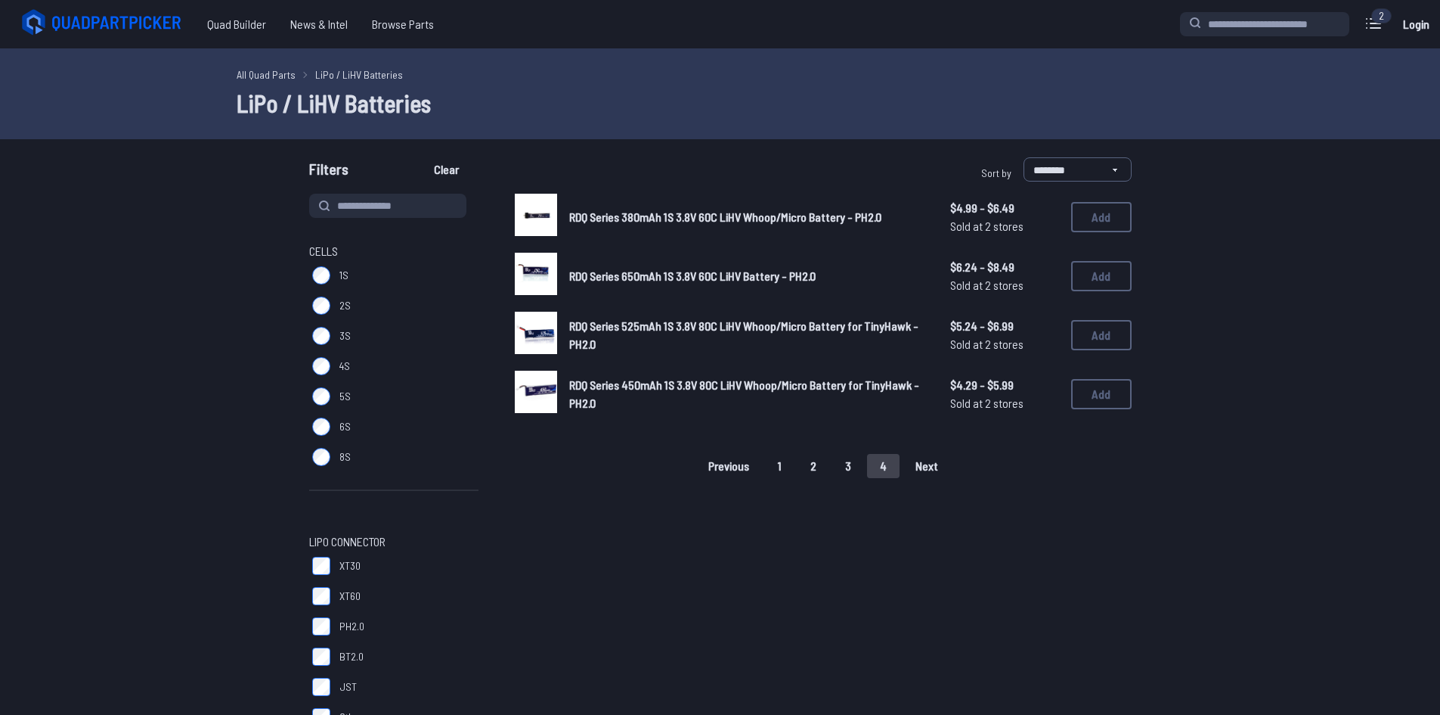
click at [269, 76] on link "All Quad Parts" at bounding box center [266, 75] width 59 height 16
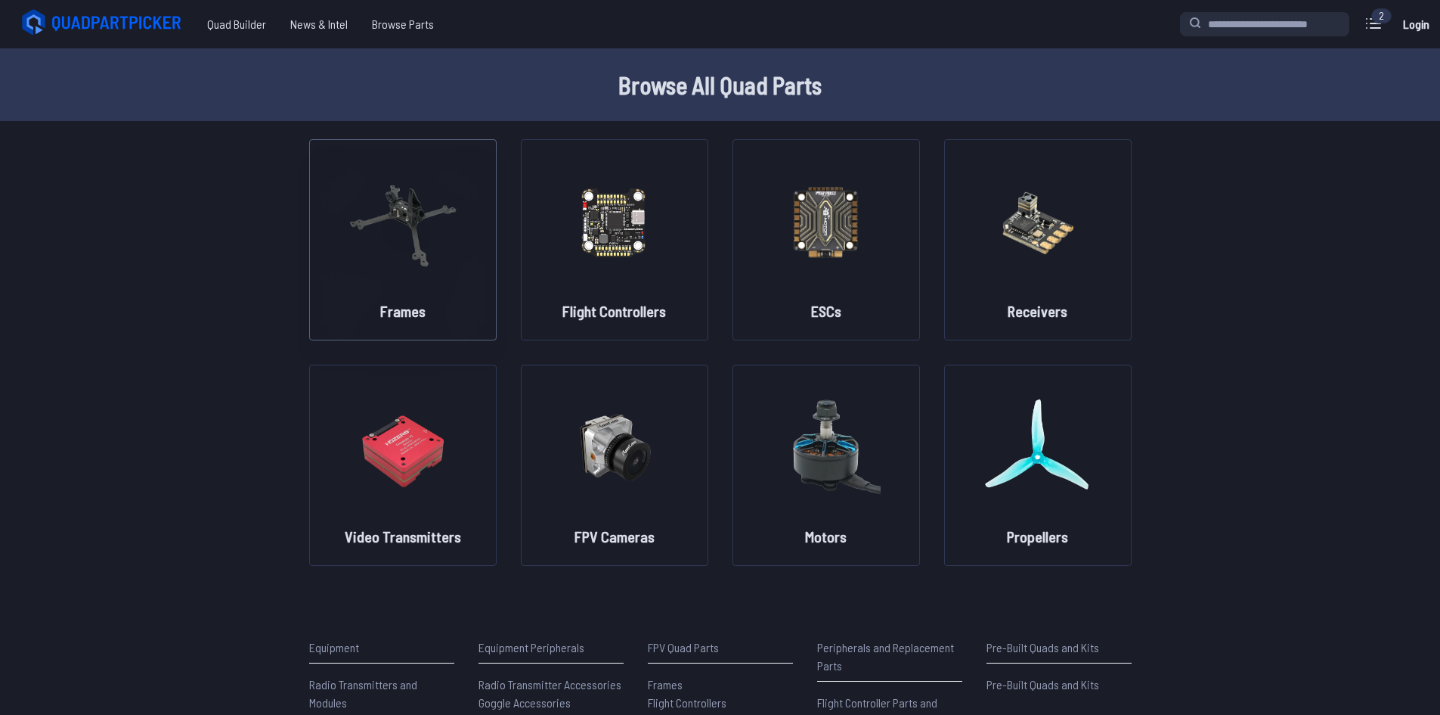
click at [453, 276] on img at bounding box center [403, 221] width 109 height 133
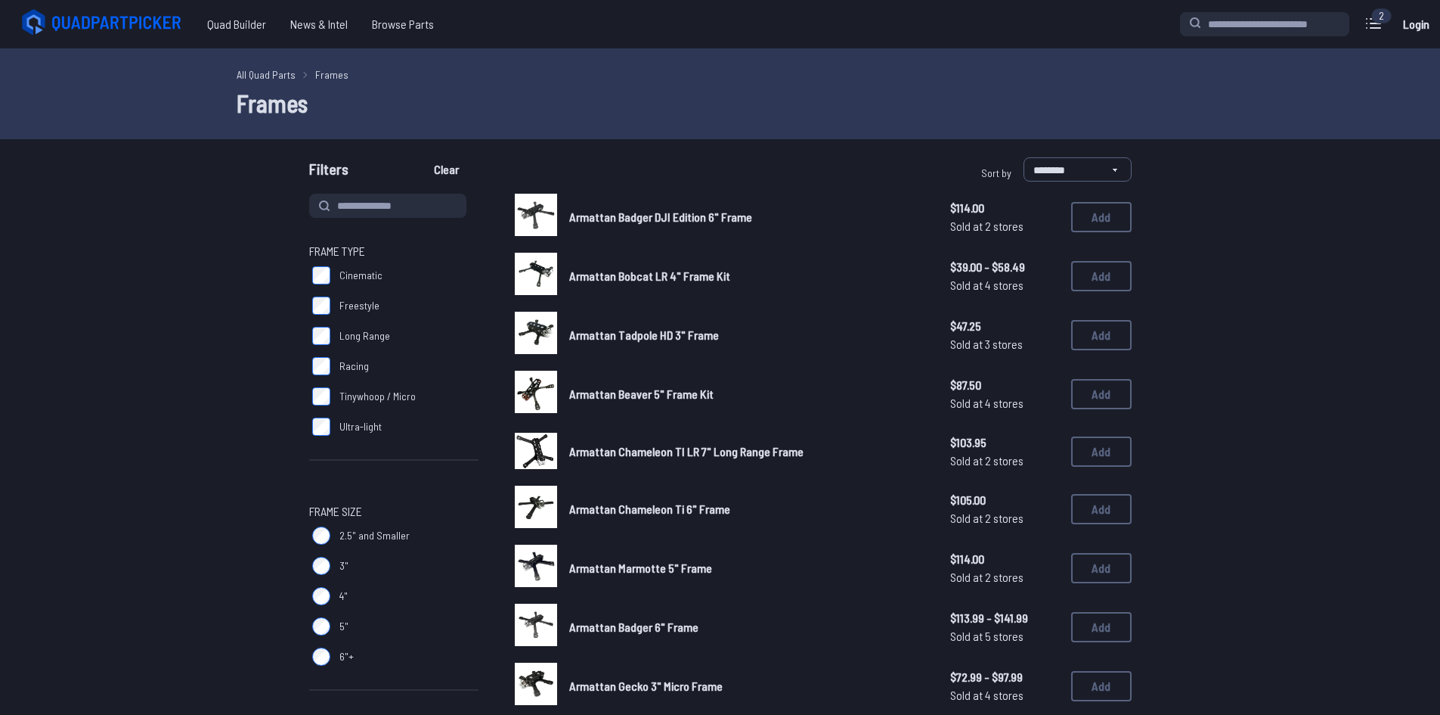
click at [295, 106] on h1 "Frames" at bounding box center [721, 103] width 968 height 36
click at [222, 23] on span "Quad Builder" at bounding box center [236, 24] width 83 height 30
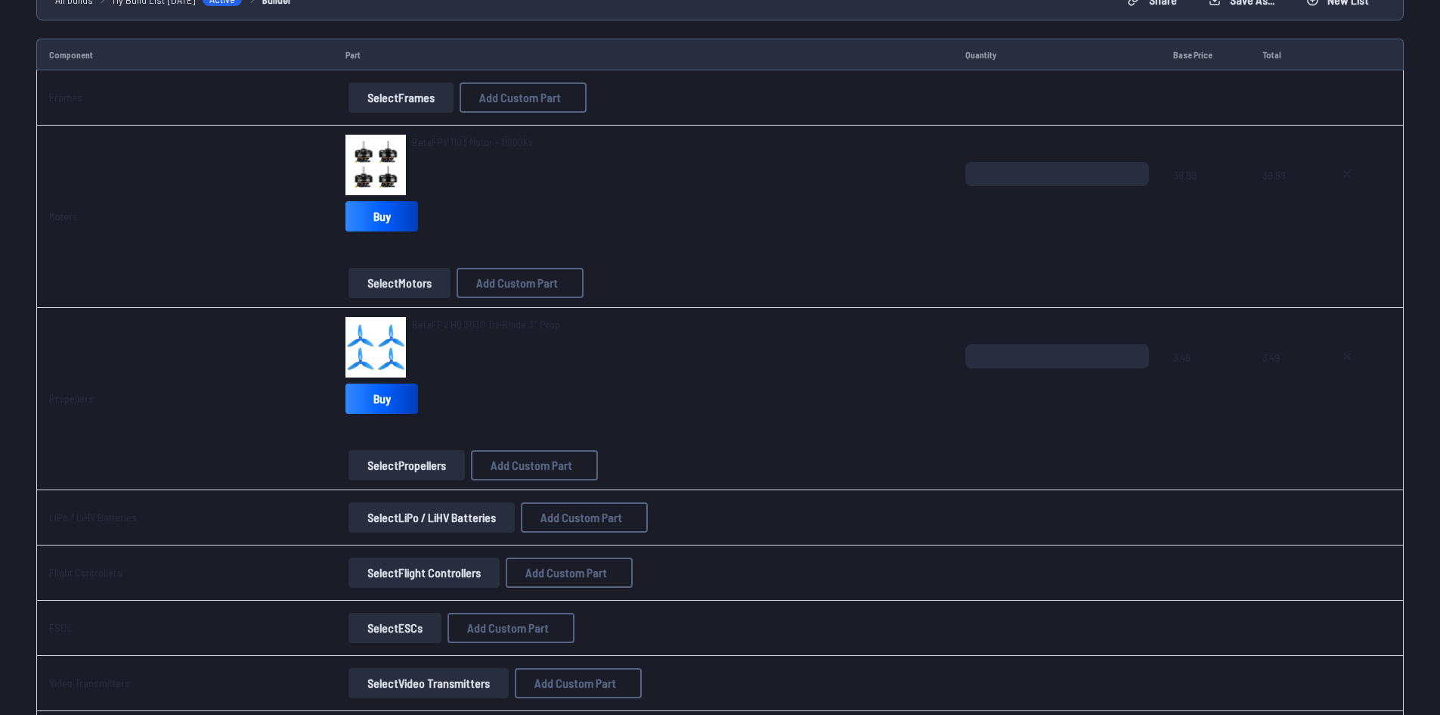
scroll to position [227, 0]
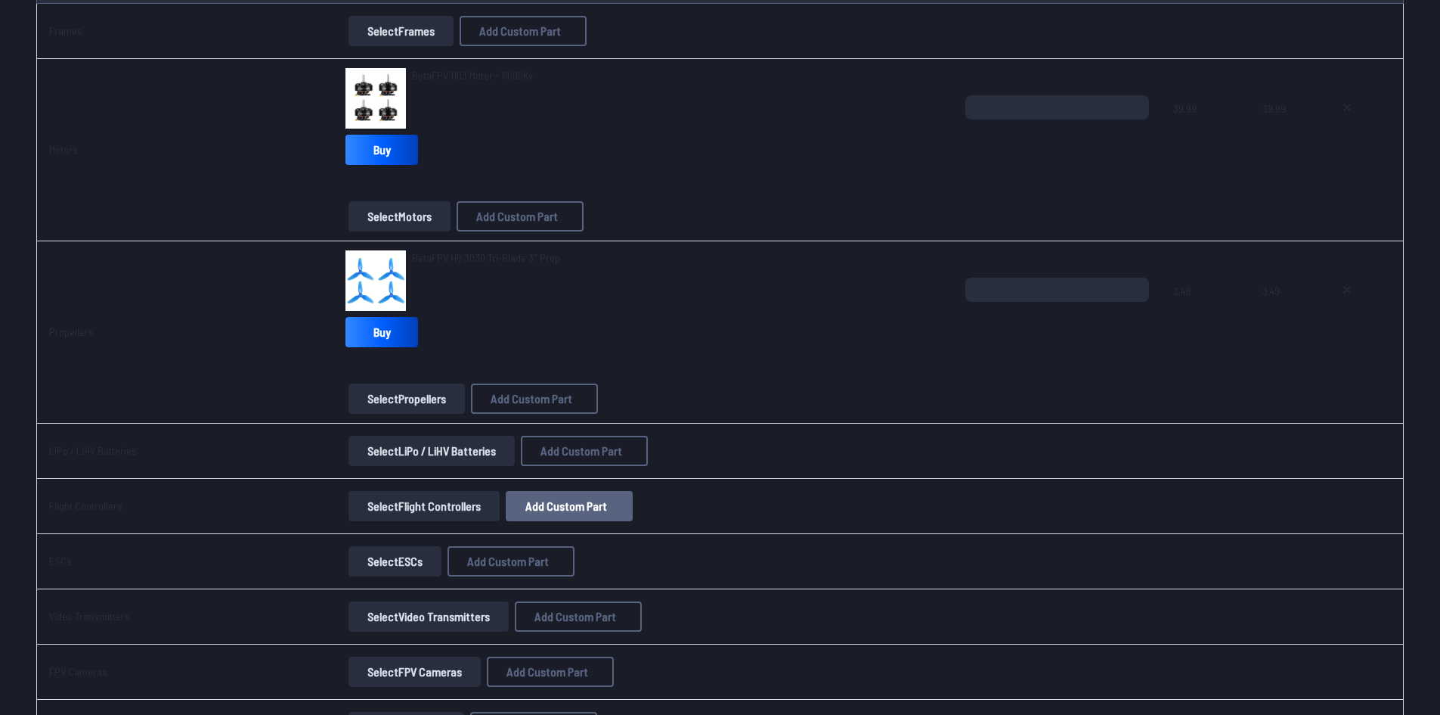
click at [571, 503] on span "Add Custom Part" at bounding box center [567, 506] width 82 height 12
select select "**********"
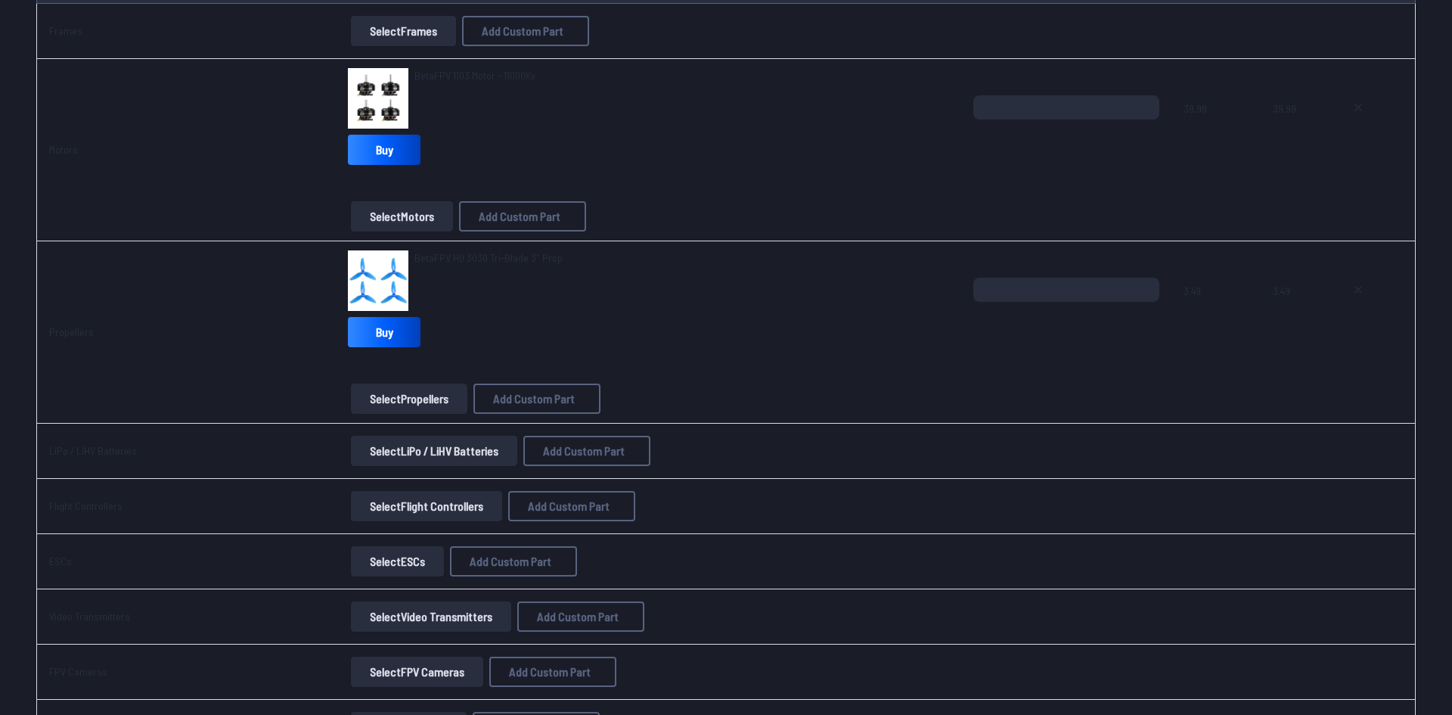
click at [873, 147] on icon at bounding box center [868, 154] width 14 height 14
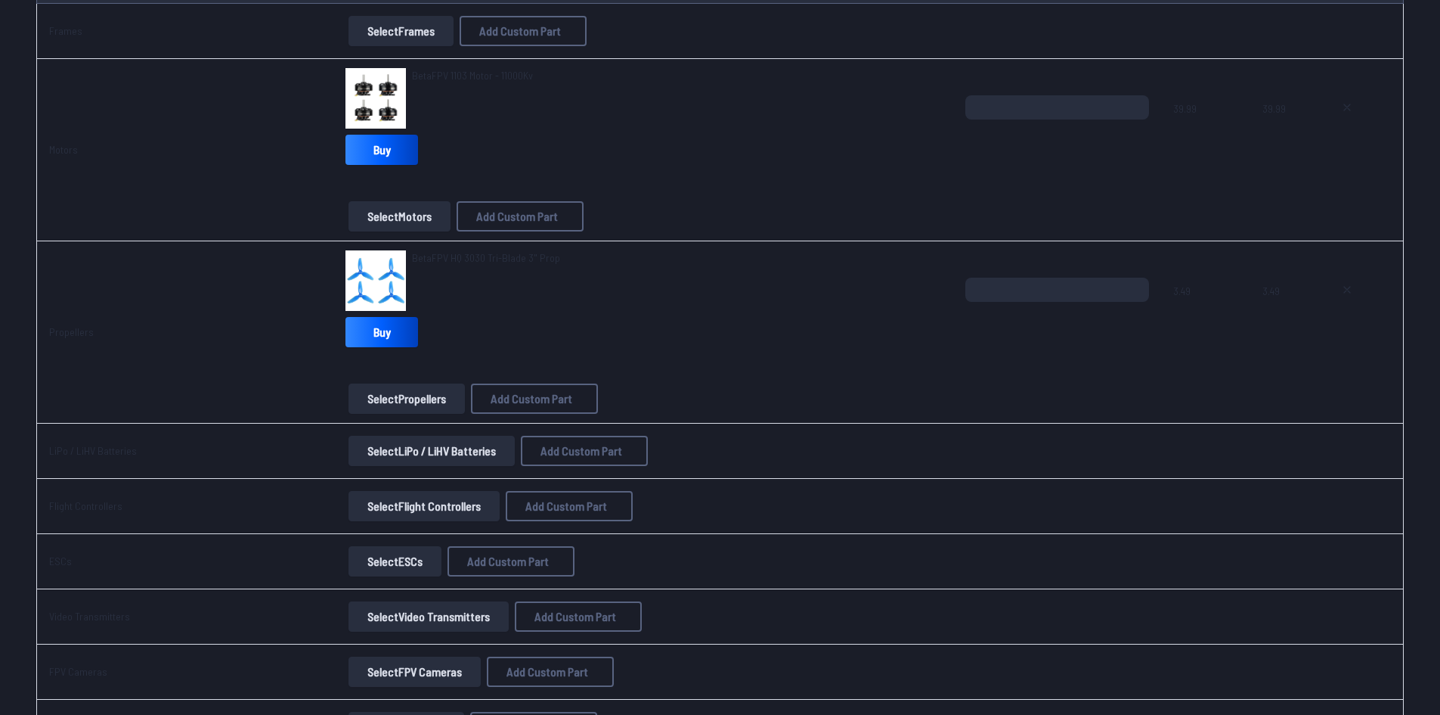
click at [411, 516] on button "Select Flight Controllers" at bounding box center [424, 506] width 151 height 30
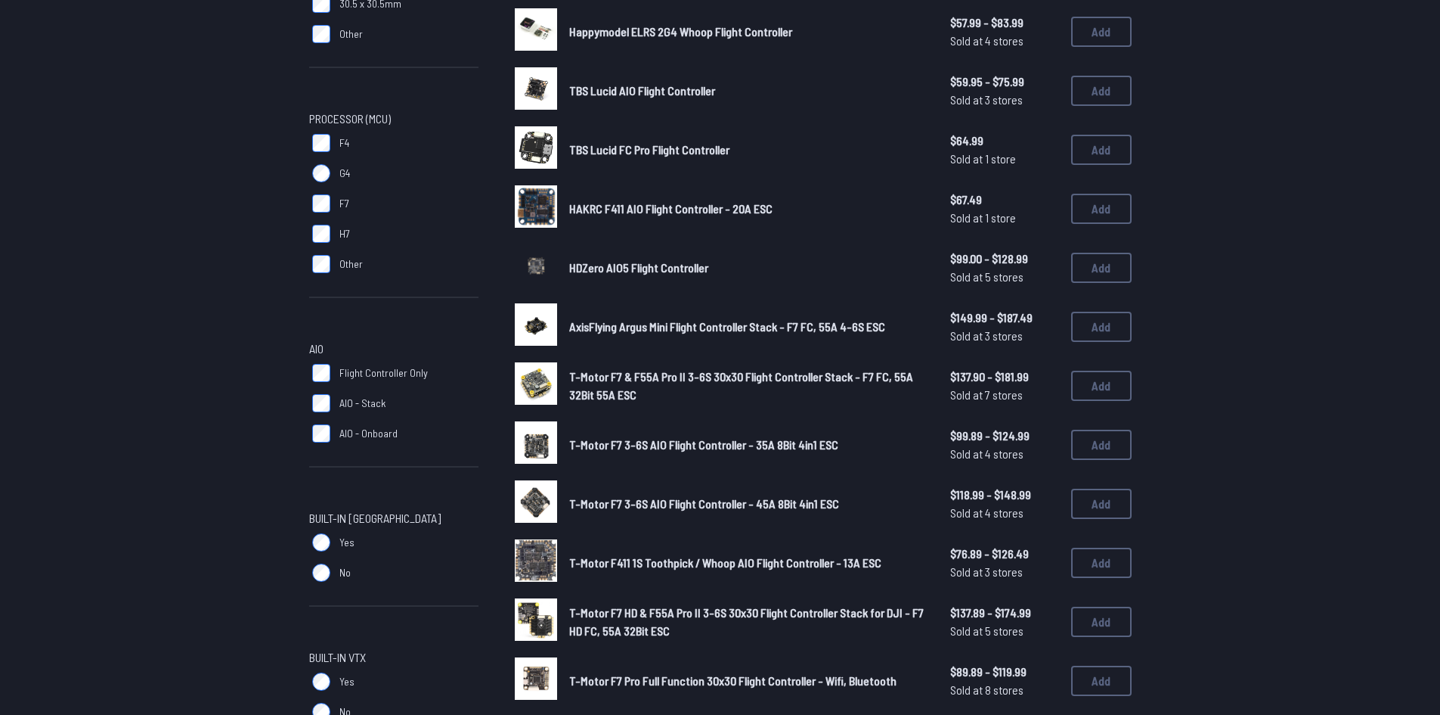
scroll to position [378, 0]
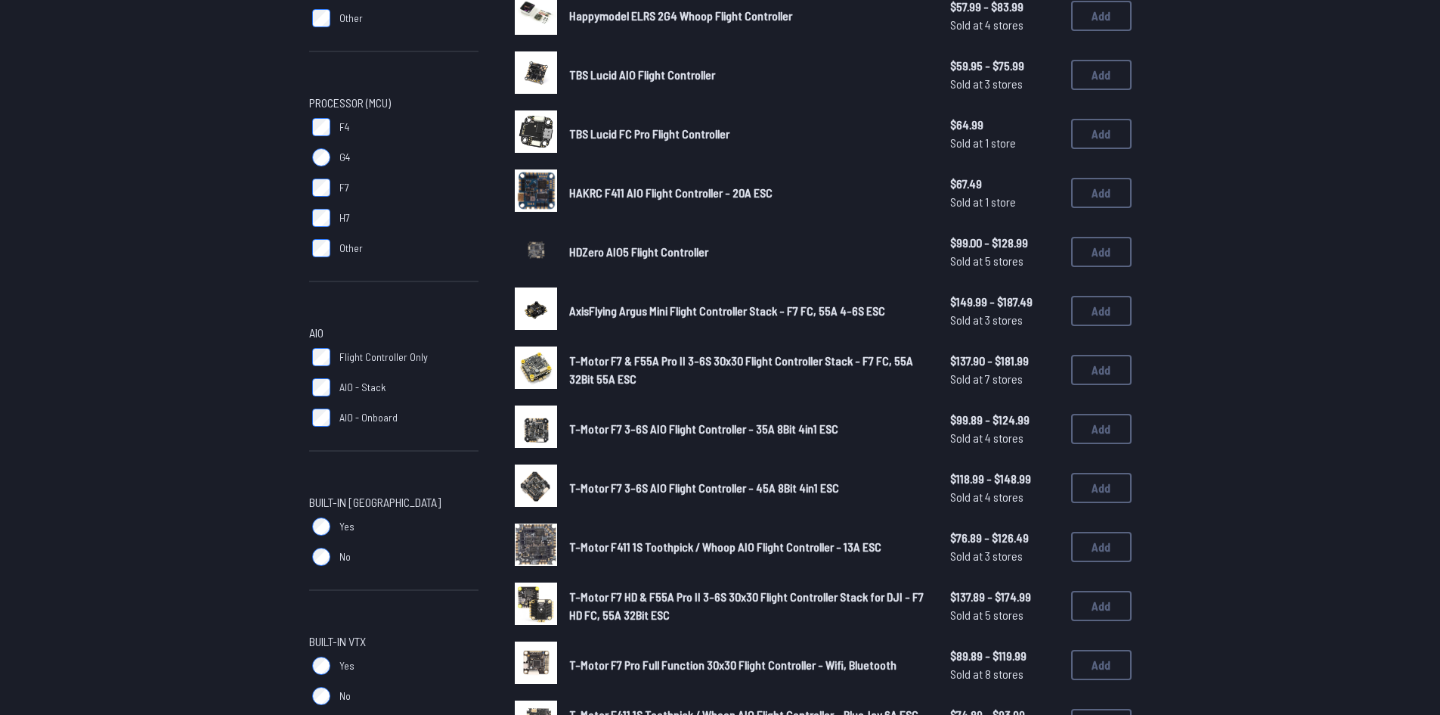
click at [318, 377] on label "AIO - Stack" at bounding box center [393, 387] width 169 height 30
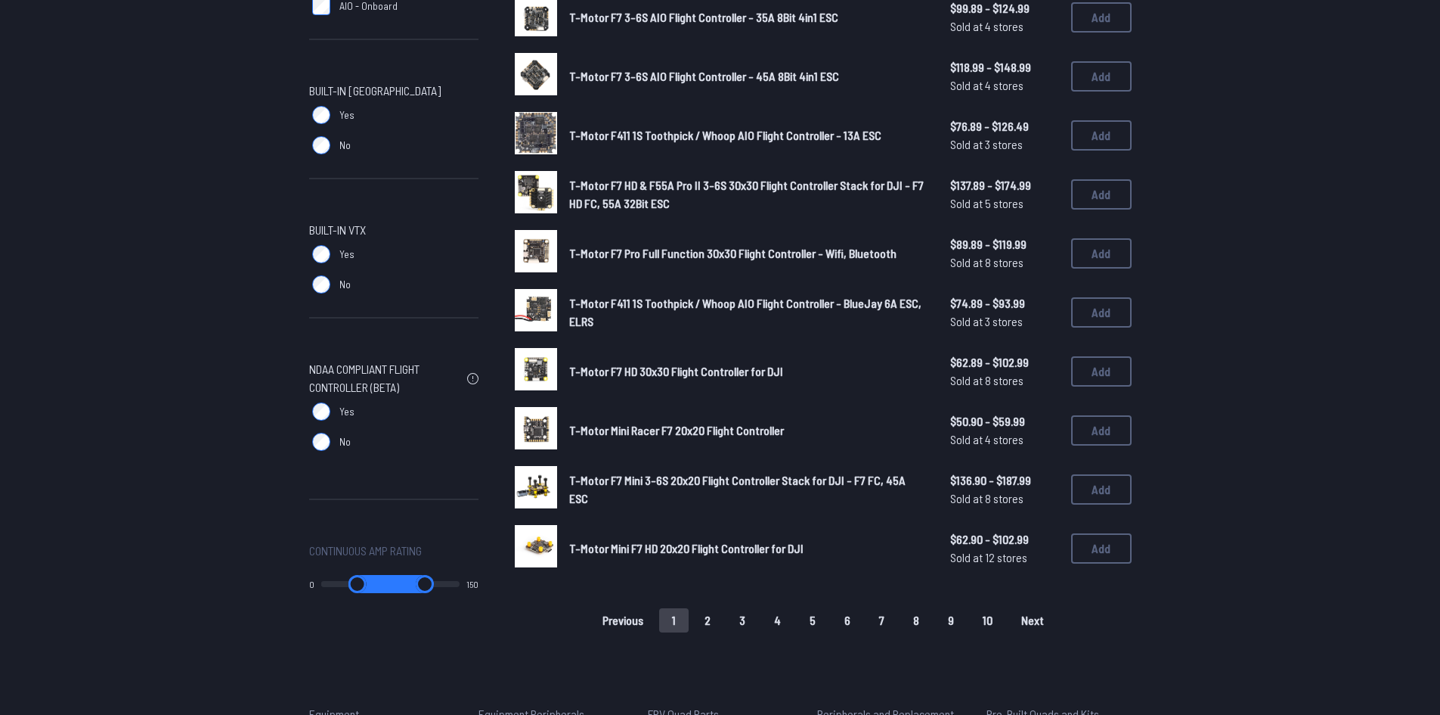
scroll to position [756, 0]
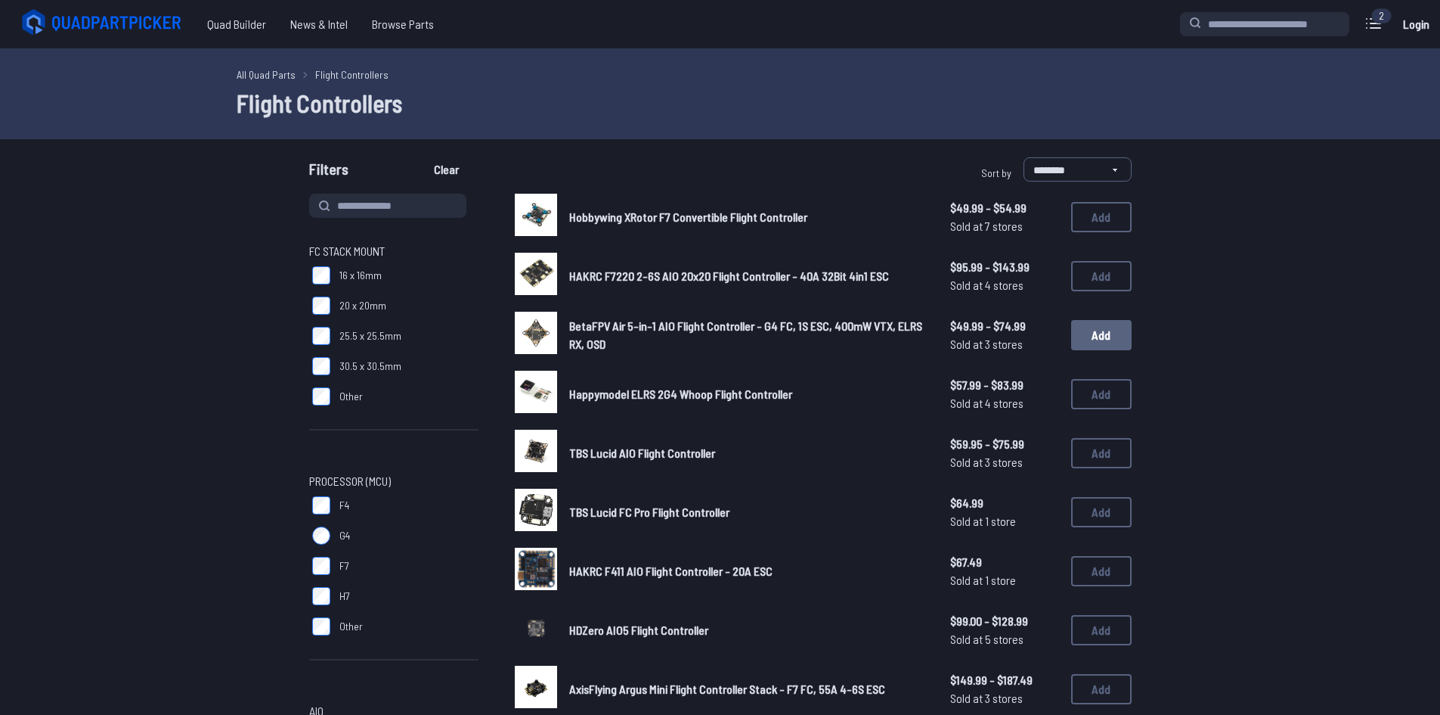
click at [1111, 337] on button "Add" at bounding box center [1101, 335] width 60 height 30
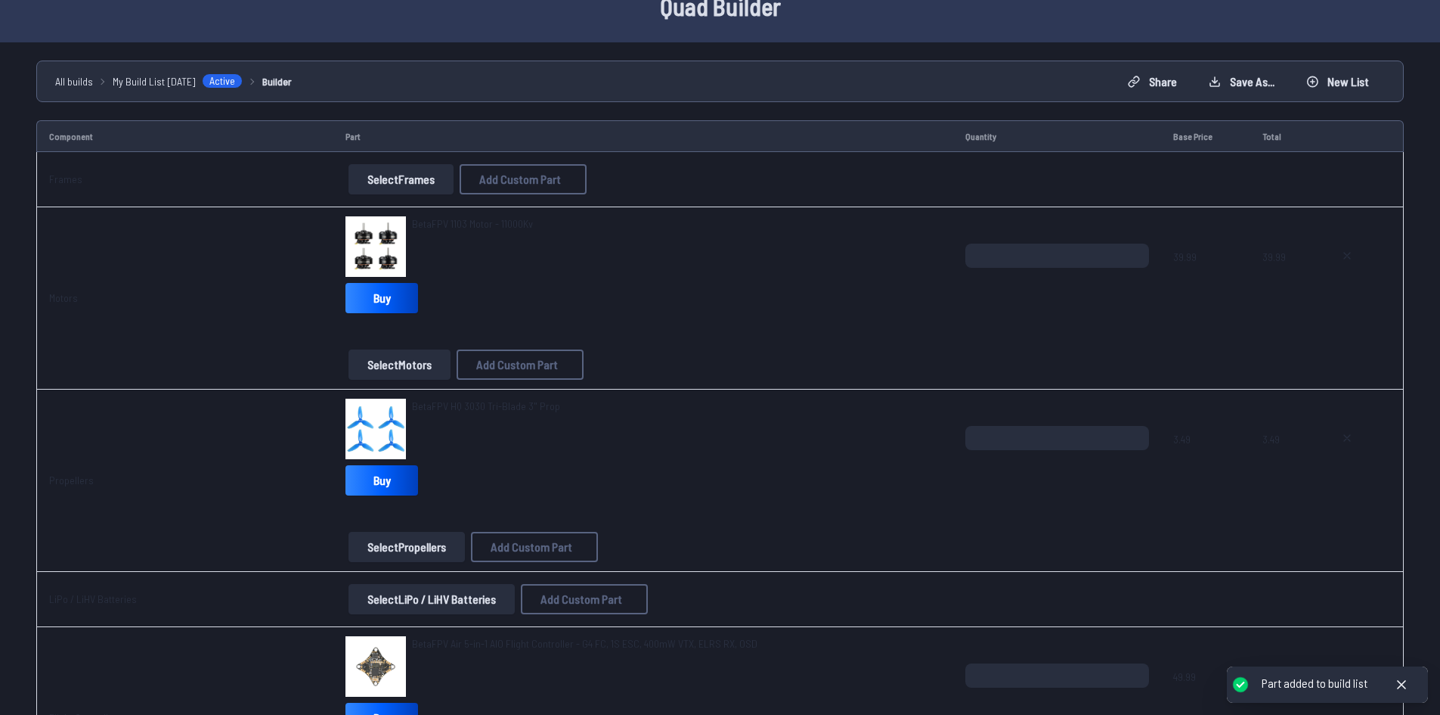
scroll to position [529, 0]
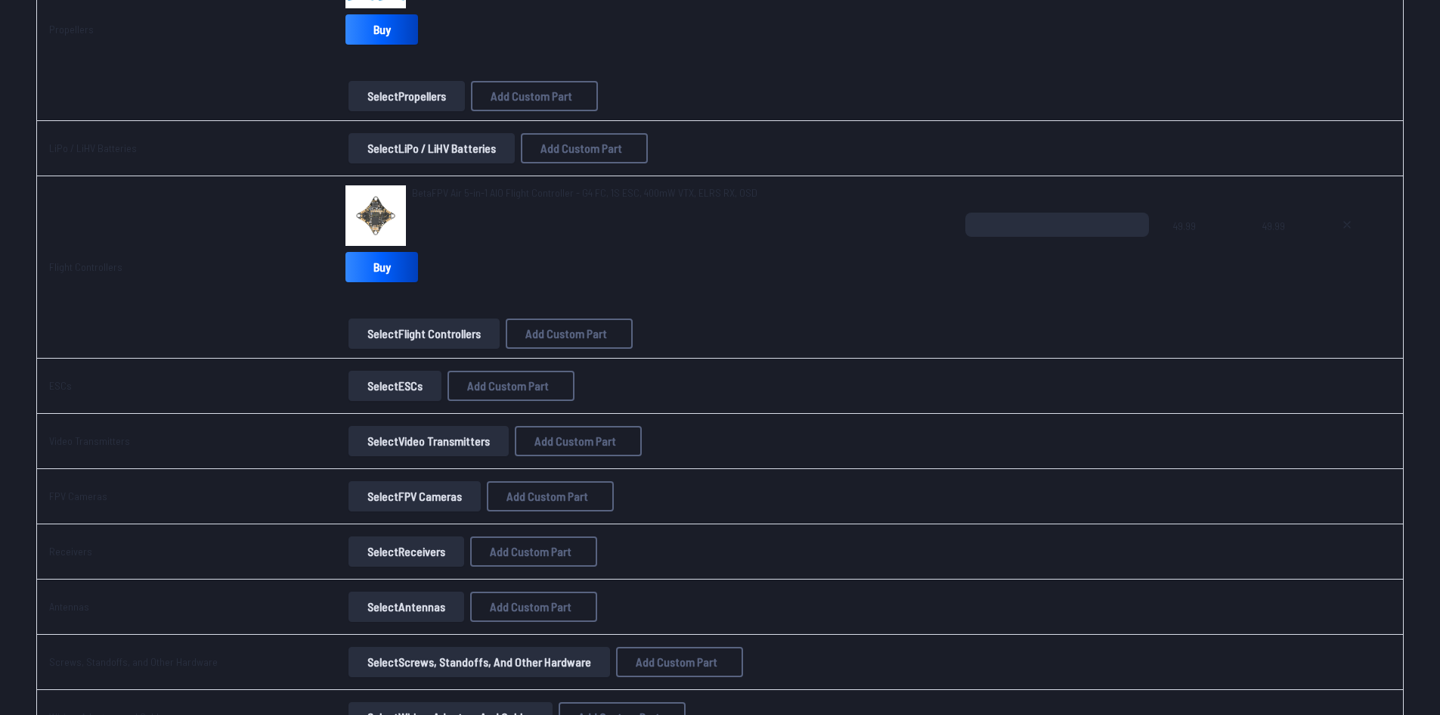
click at [402, 498] on button "Select FPV Cameras" at bounding box center [415, 496] width 132 height 30
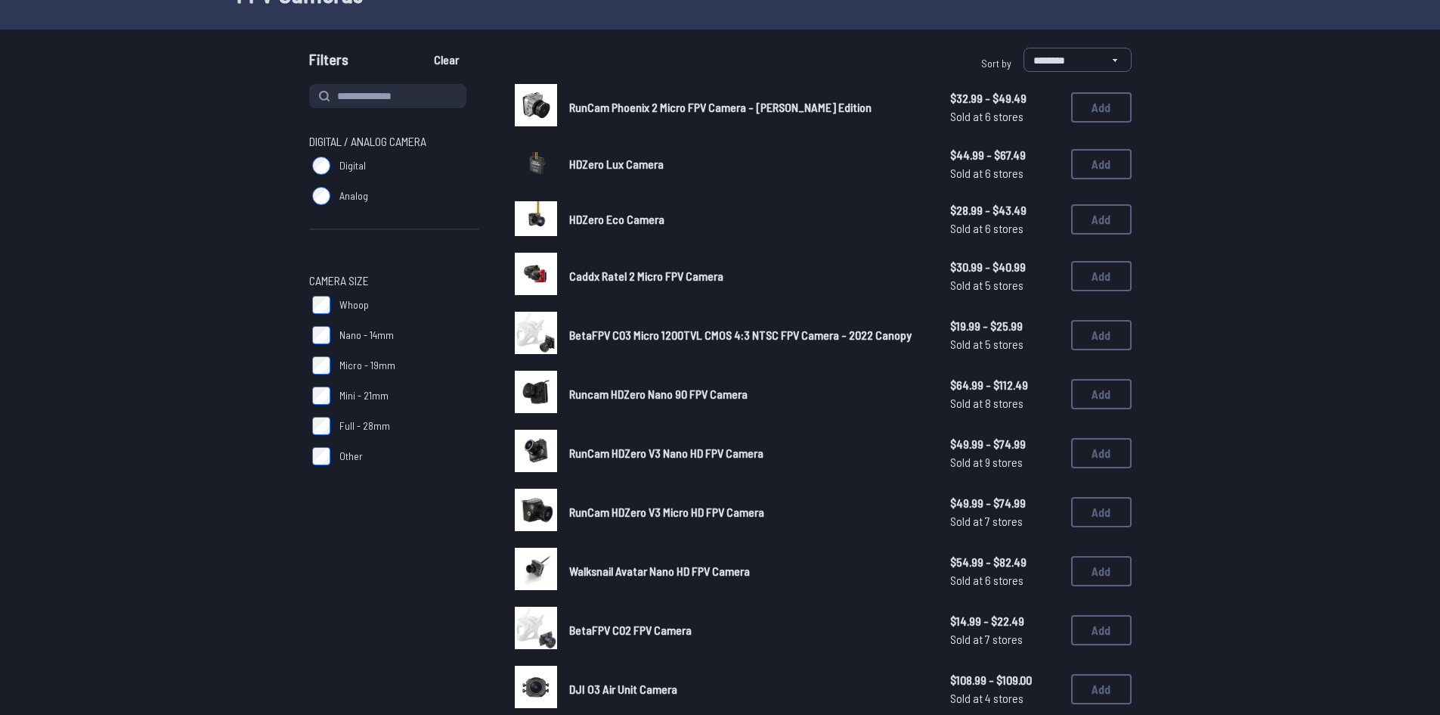
scroll to position [76, 0]
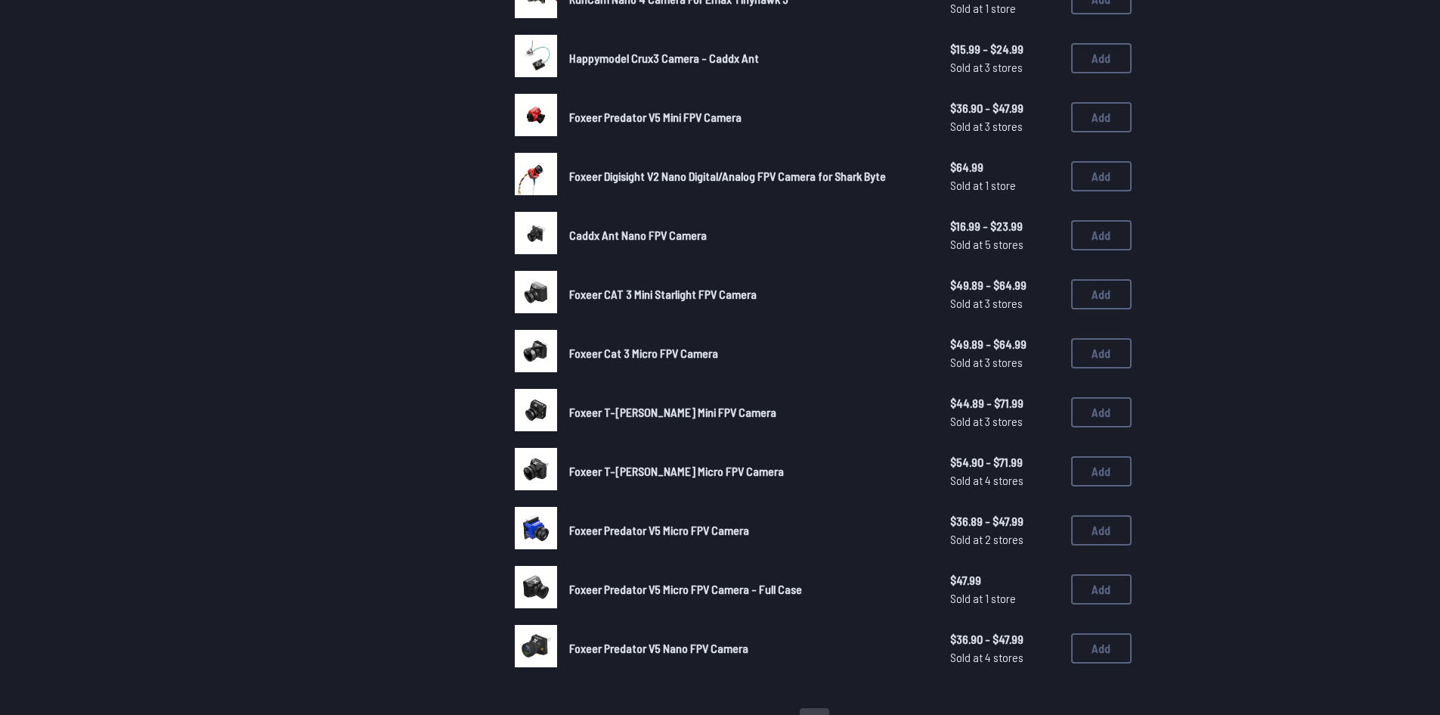
scroll to position [756, 0]
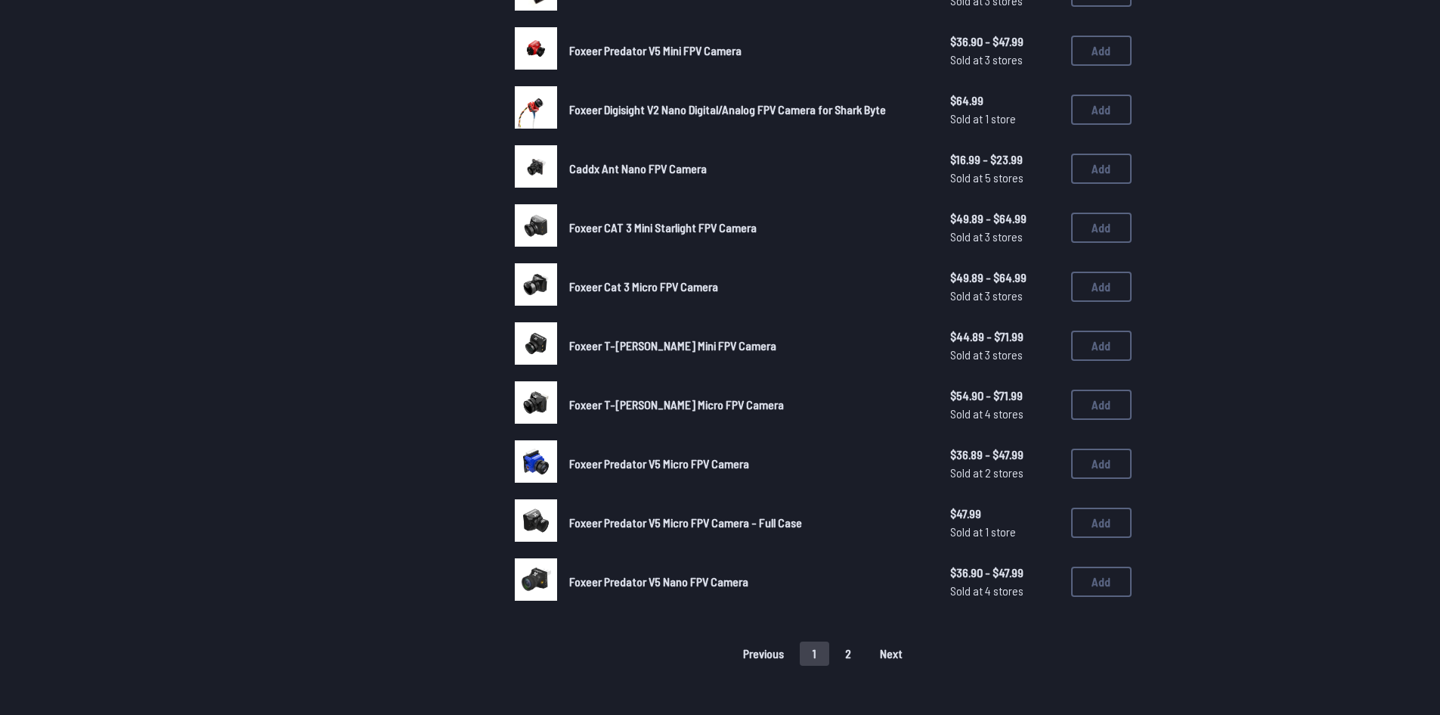
click at [843, 653] on button "2" at bounding box center [849, 653] width 32 height 24
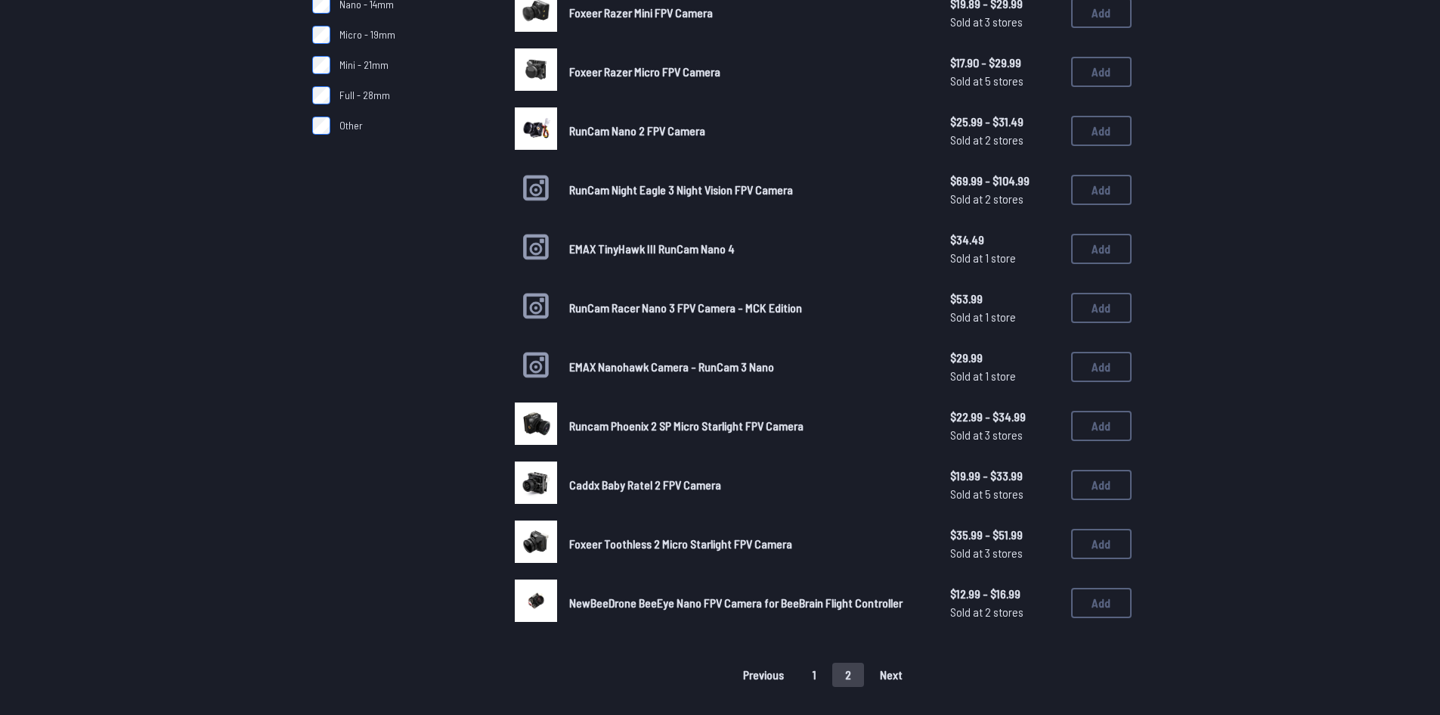
scroll to position [454, 0]
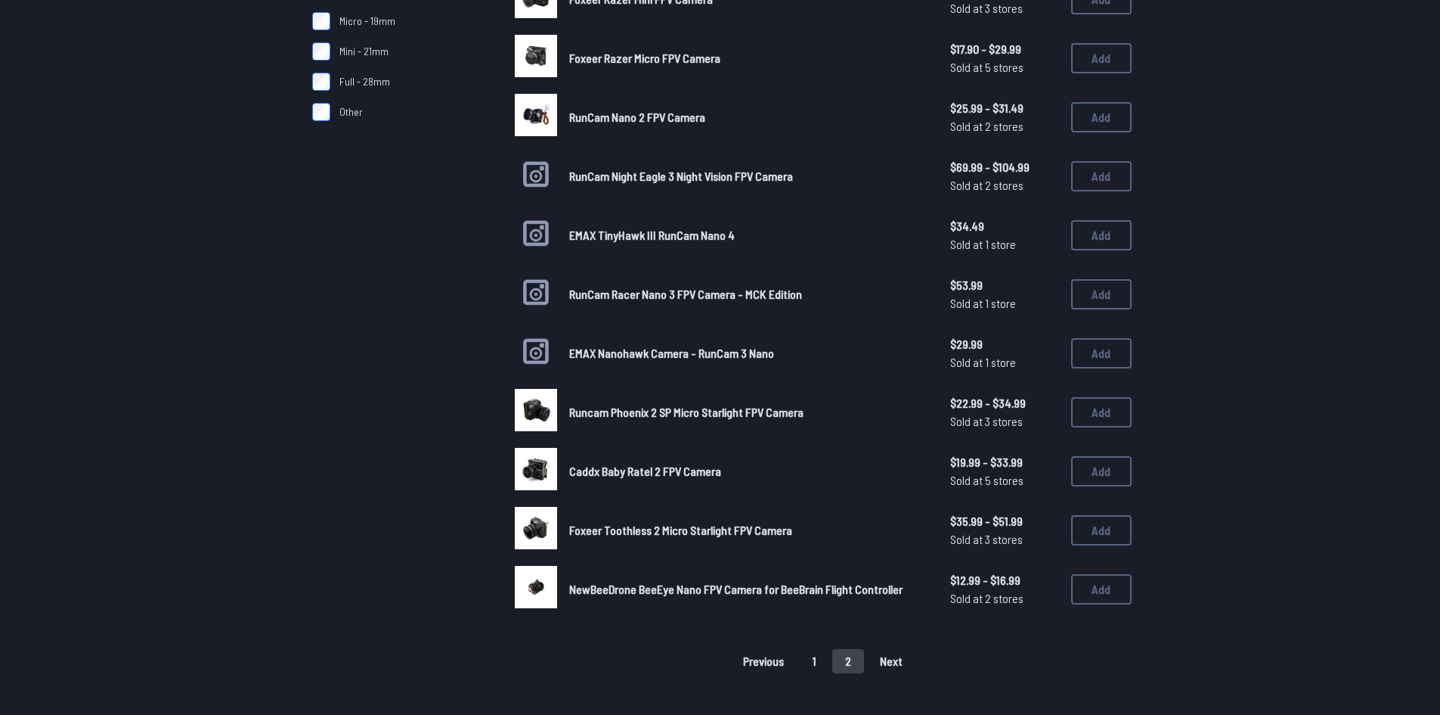
click at [818, 657] on button "1" at bounding box center [814, 661] width 29 height 24
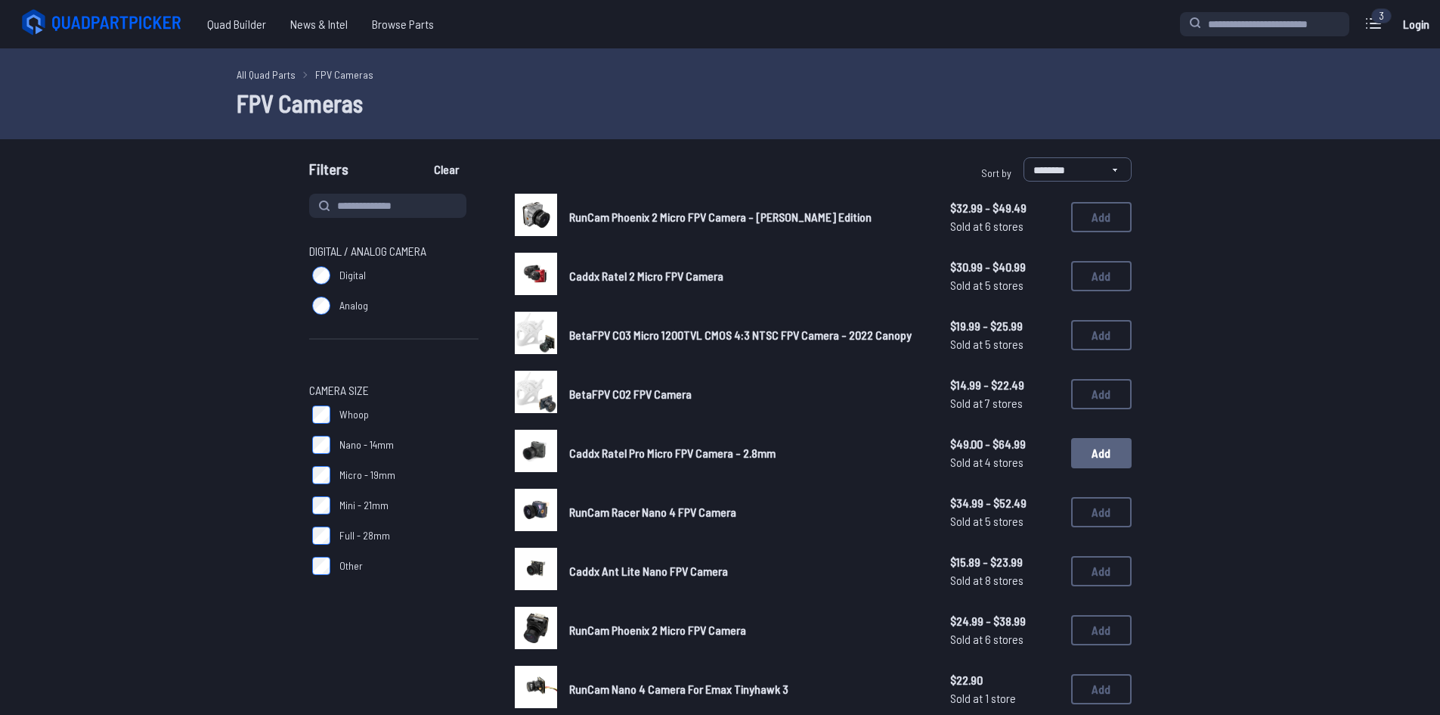
click at [1109, 457] on button "Add" at bounding box center [1101, 453] width 60 height 30
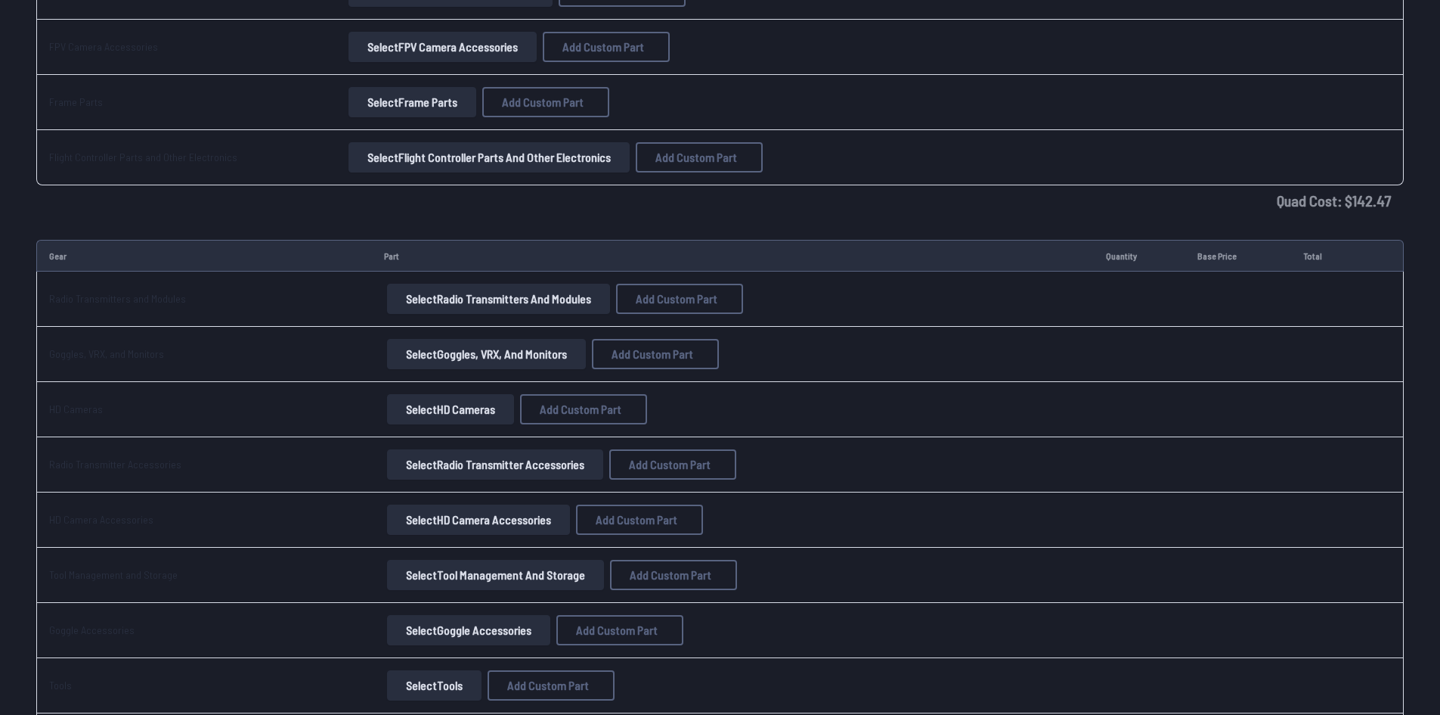
scroll to position [1437, 0]
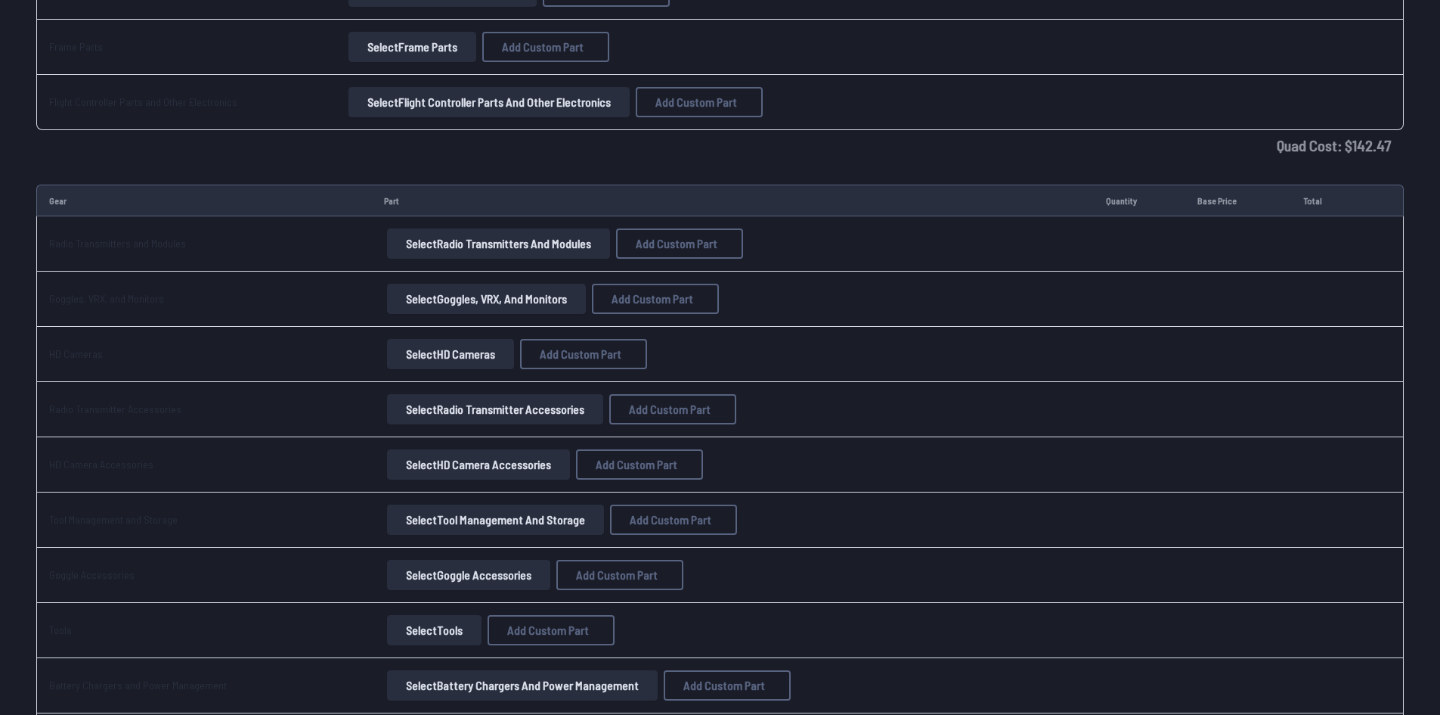
click at [499, 305] on button "Select Goggles, VRX, and Monitors" at bounding box center [486, 299] width 199 height 30
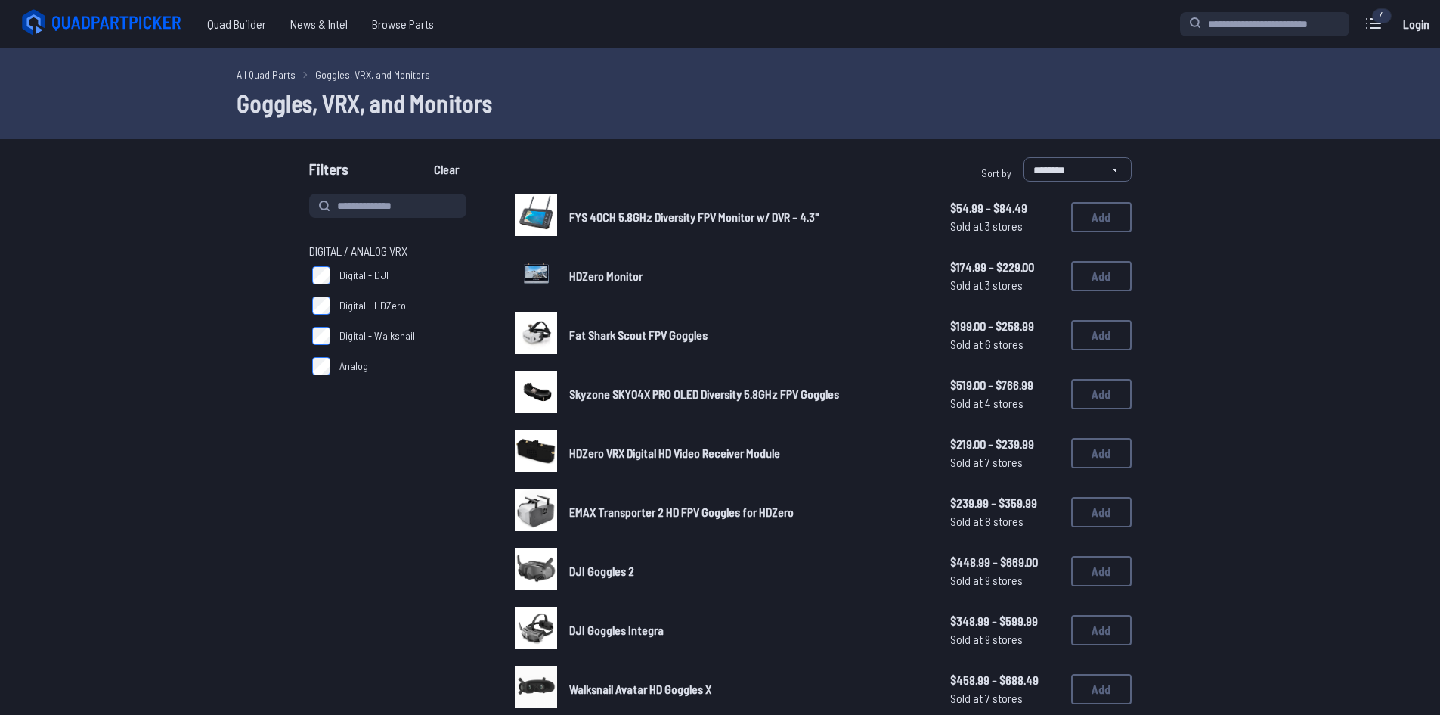
drag, startPoint x: 1095, startPoint y: 165, endPoint x: 1091, endPoint y: 174, distance: 9.8
click at [1095, 165] on select "**********" at bounding box center [1078, 169] width 108 height 24
select select "*********"
click at [1024, 157] on select "**********" at bounding box center [1078, 169] width 108 height 24
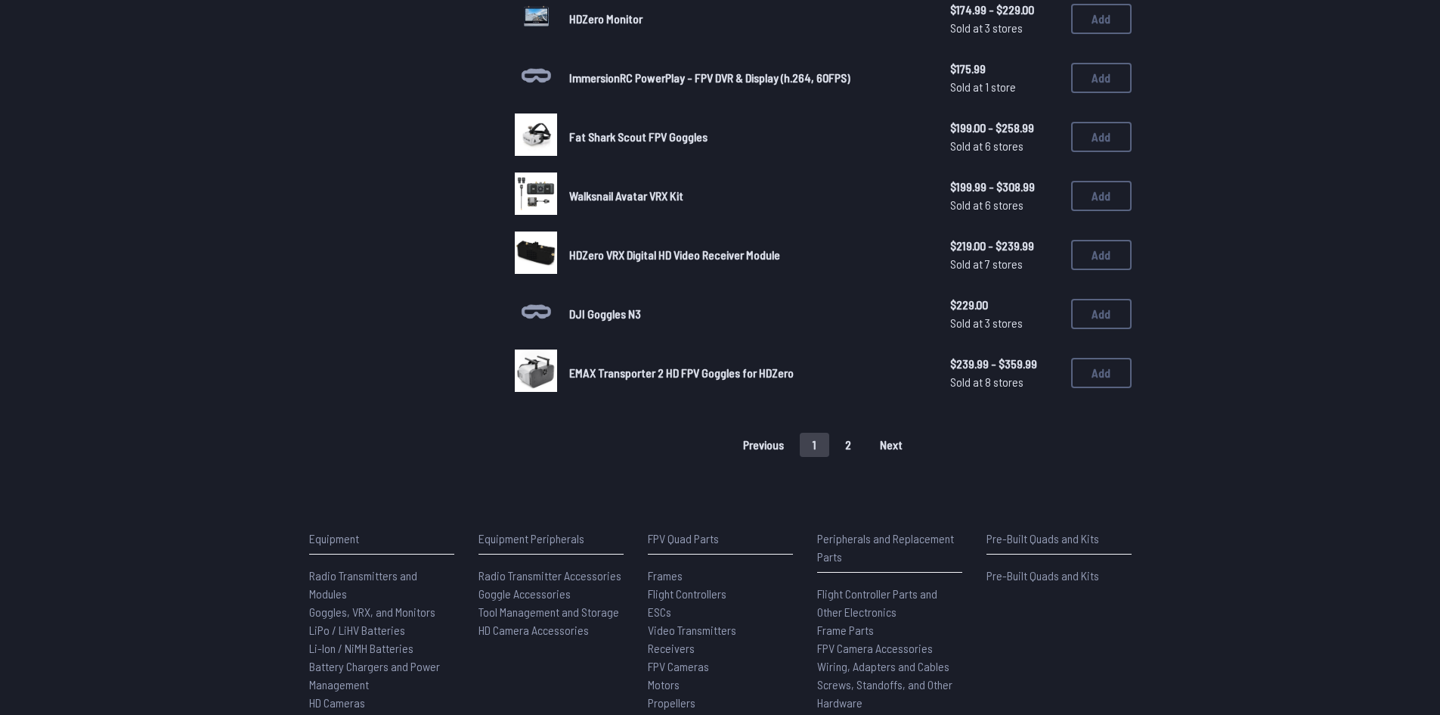
scroll to position [983, 0]
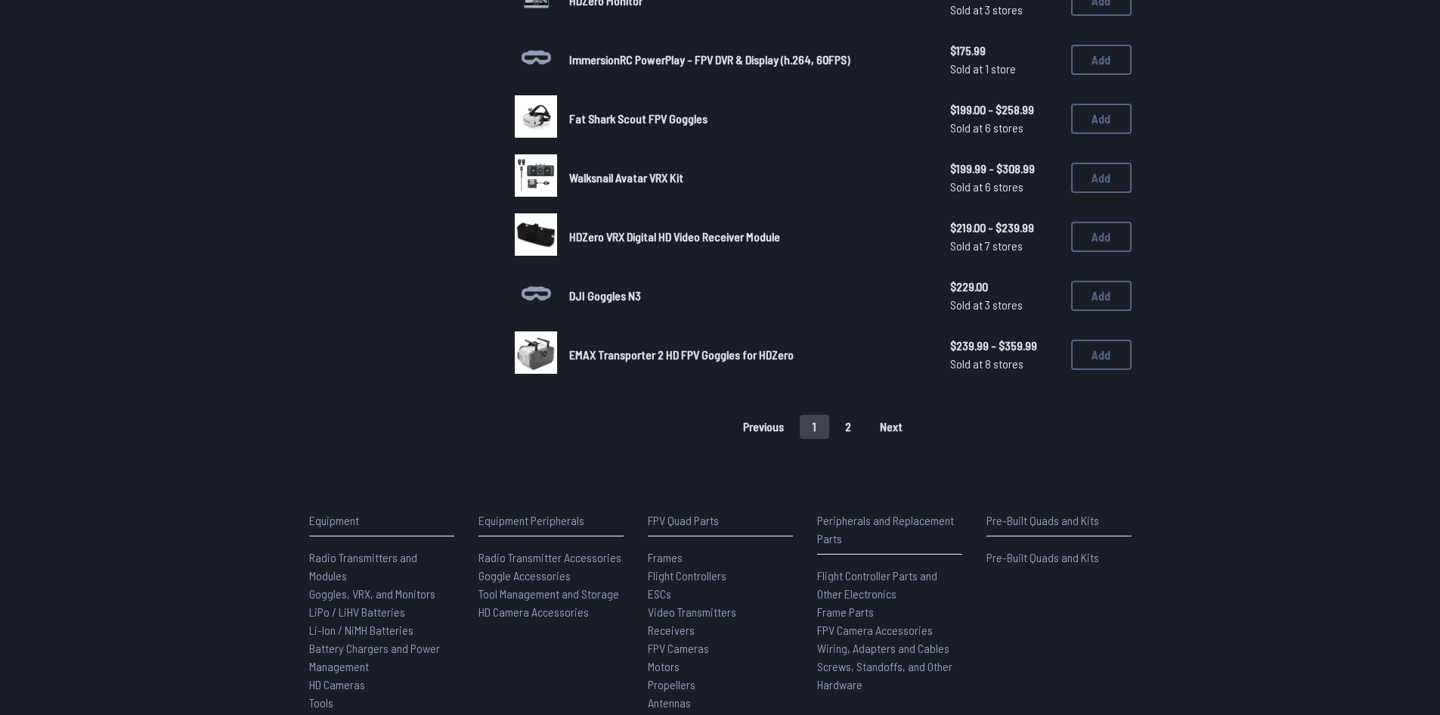
click at [841, 429] on button "2" at bounding box center [849, 426] width 32 height 24
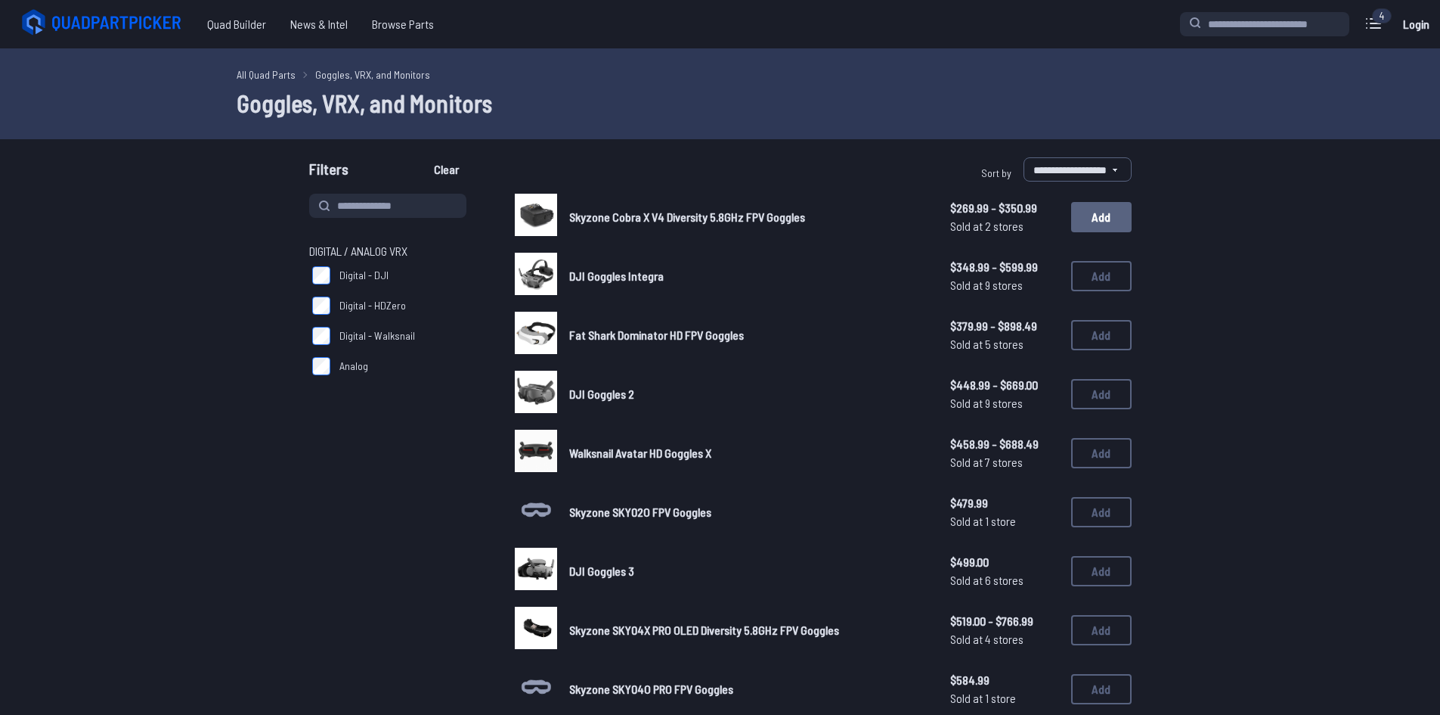
click at [1104, 213] on button "Add" at bounding box center [1101, 217] width 60 height 30
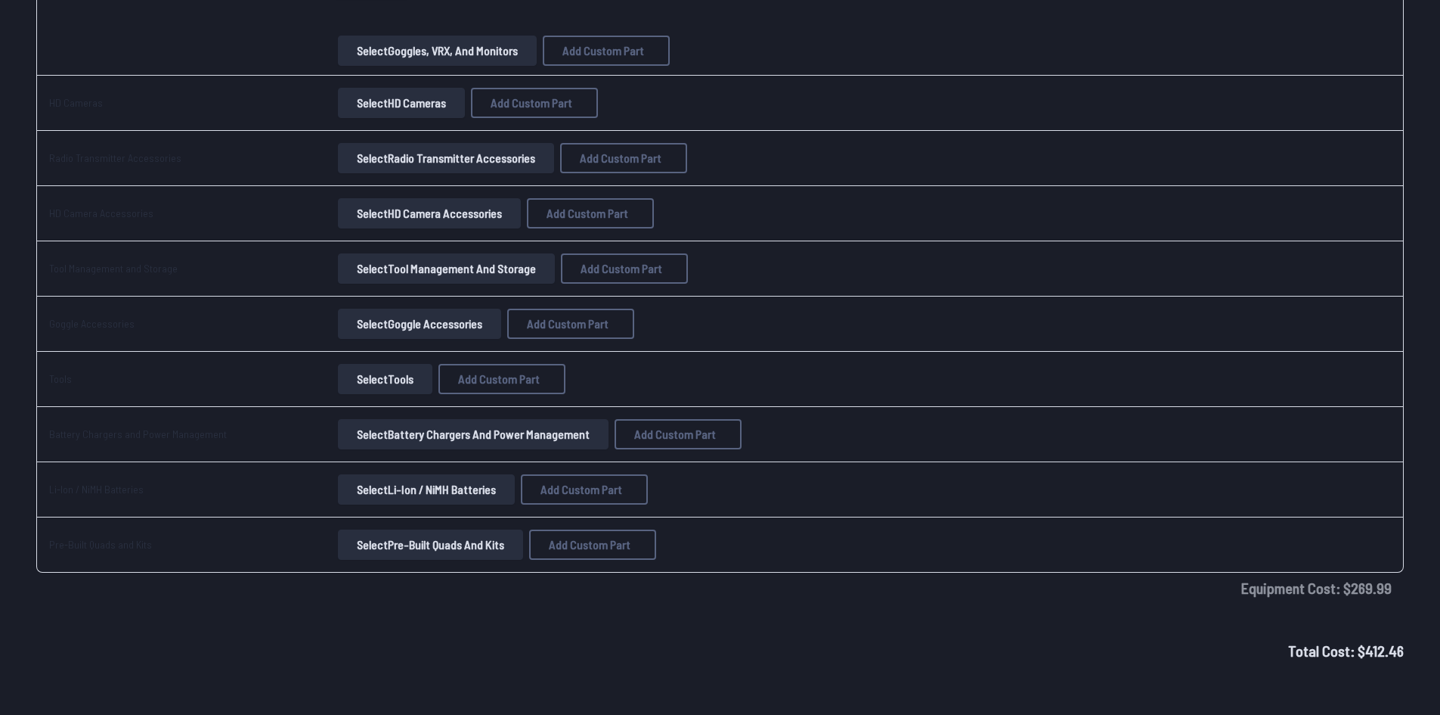
scroll to position [1871, 0]
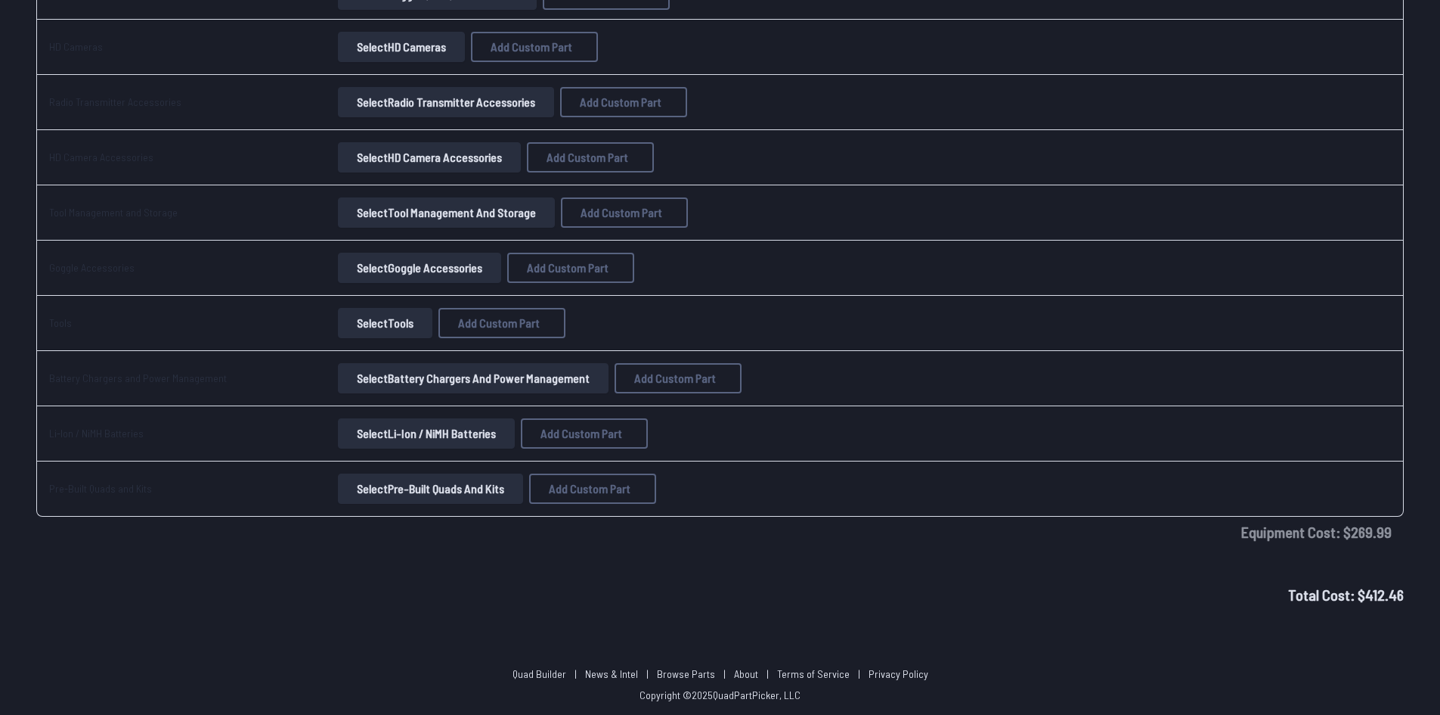
click at [1255, 593] on div "Total Cost: $ 412.46" at bounding box center [720, 594] width 1440 height 23
click at [1319, 602] on span "Total Cost: $ 412.46" at bounding box center [1346, 594] width 116 height 18
click at [673, 541] on td "Equipment Cost: $ 269.99" at bounding box center [720, 531] width 1368 height 30
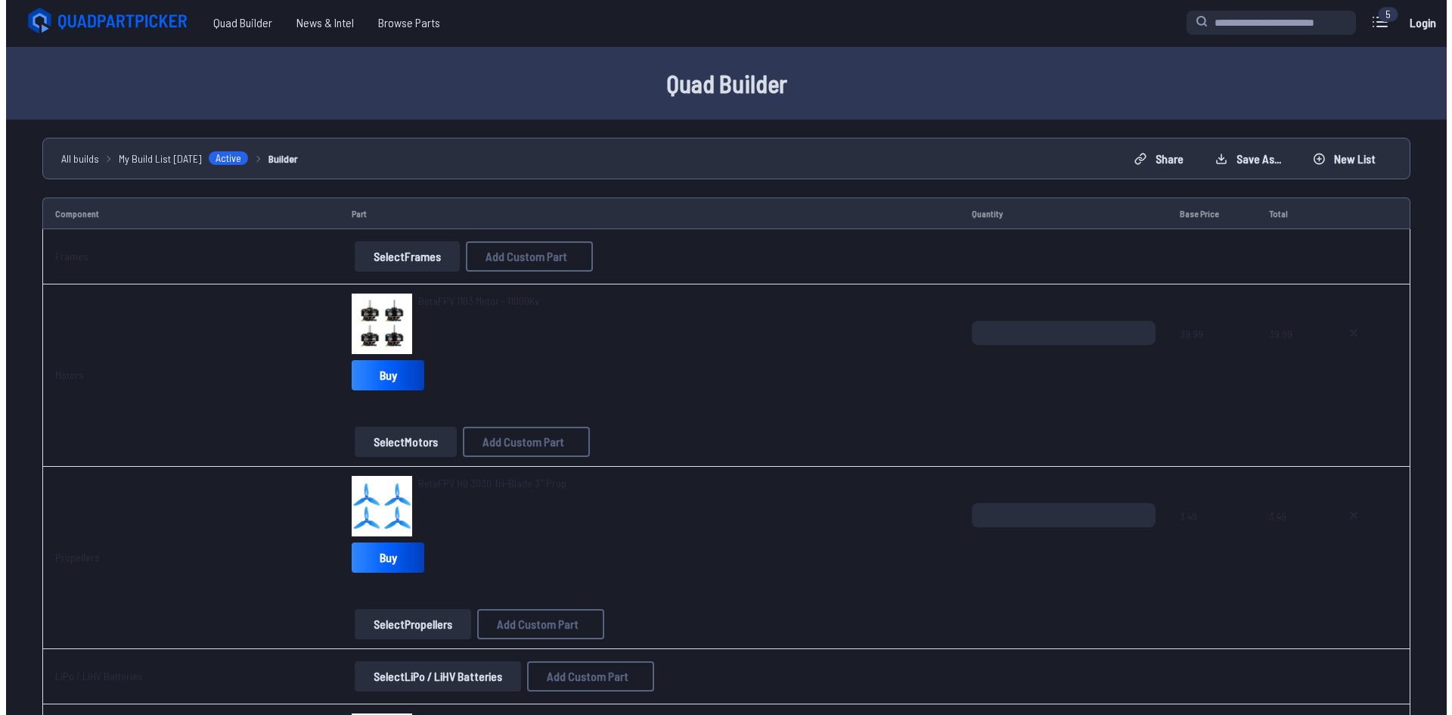
scroll to position [0, 0]
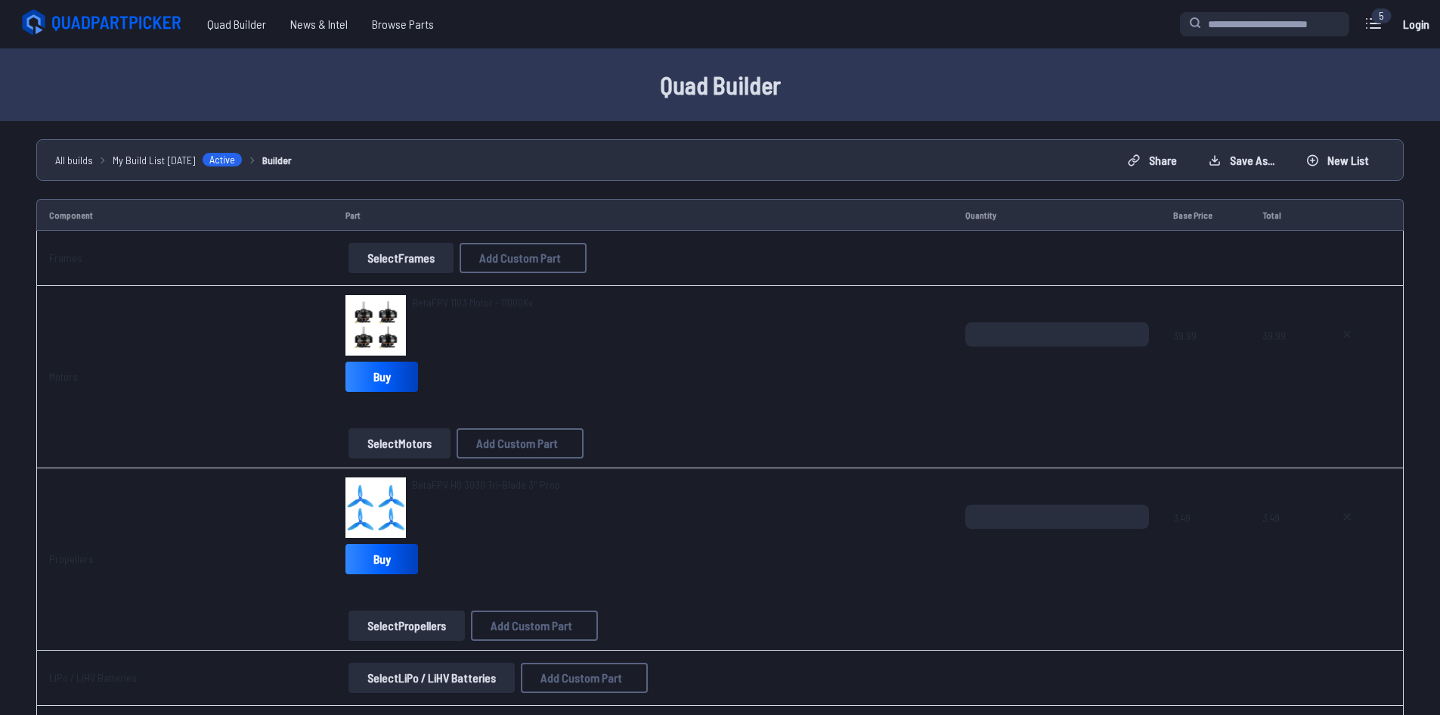
click at [87, 158] on span "All builds" at bounding box center [74, 160] width 38 height 16
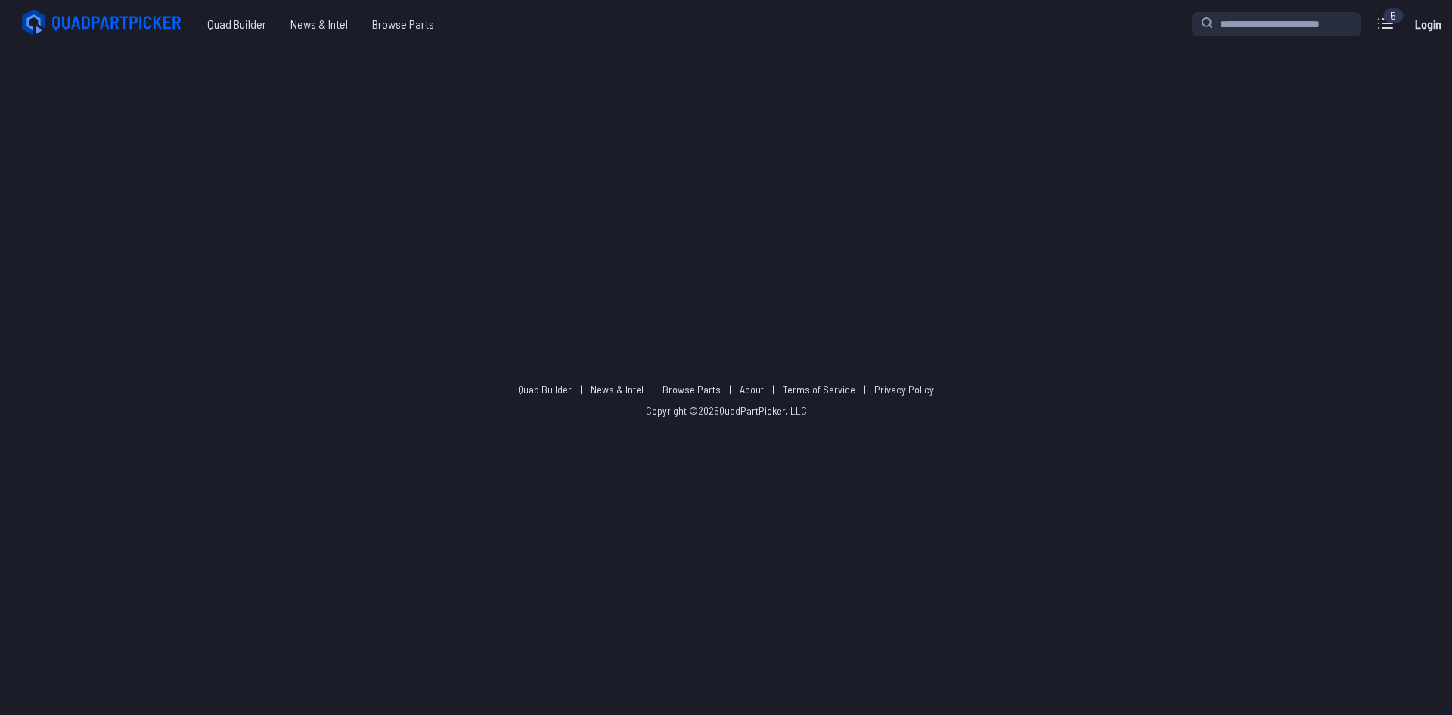
click at [776, 181] on footer "Quad Builder | News & Intel | Browse Parts | About | Terms of Service | Privacy…" at bounding box center [726, 400] width 1452 height 630
